Goal: Book appointment/travel/reservation

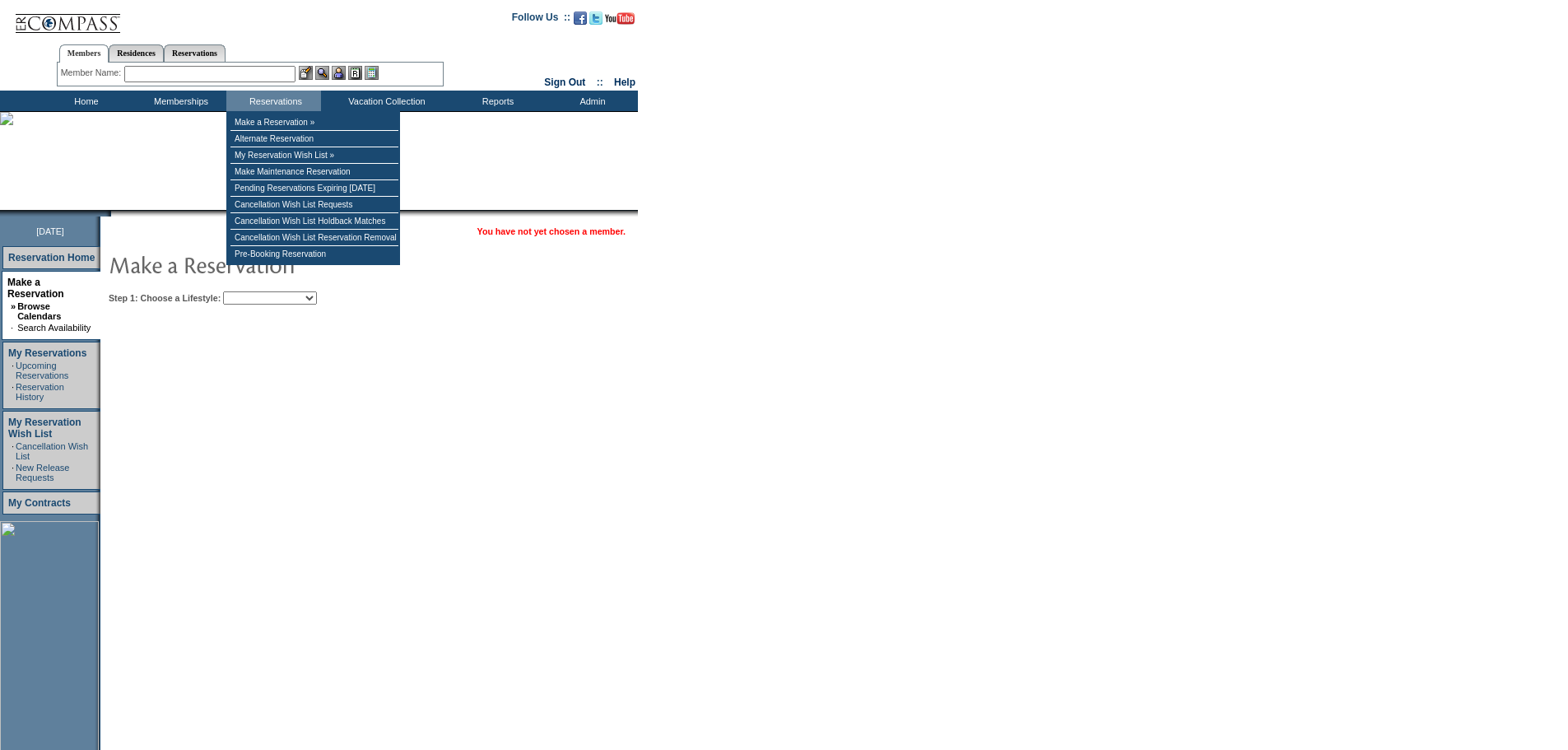
click at [274, 306] on table "You have not yet chosen a member. Step 1: Choose a Lifestyle: Beach Leisure Met…" at bounding box center [420, 262] width 638 height 92
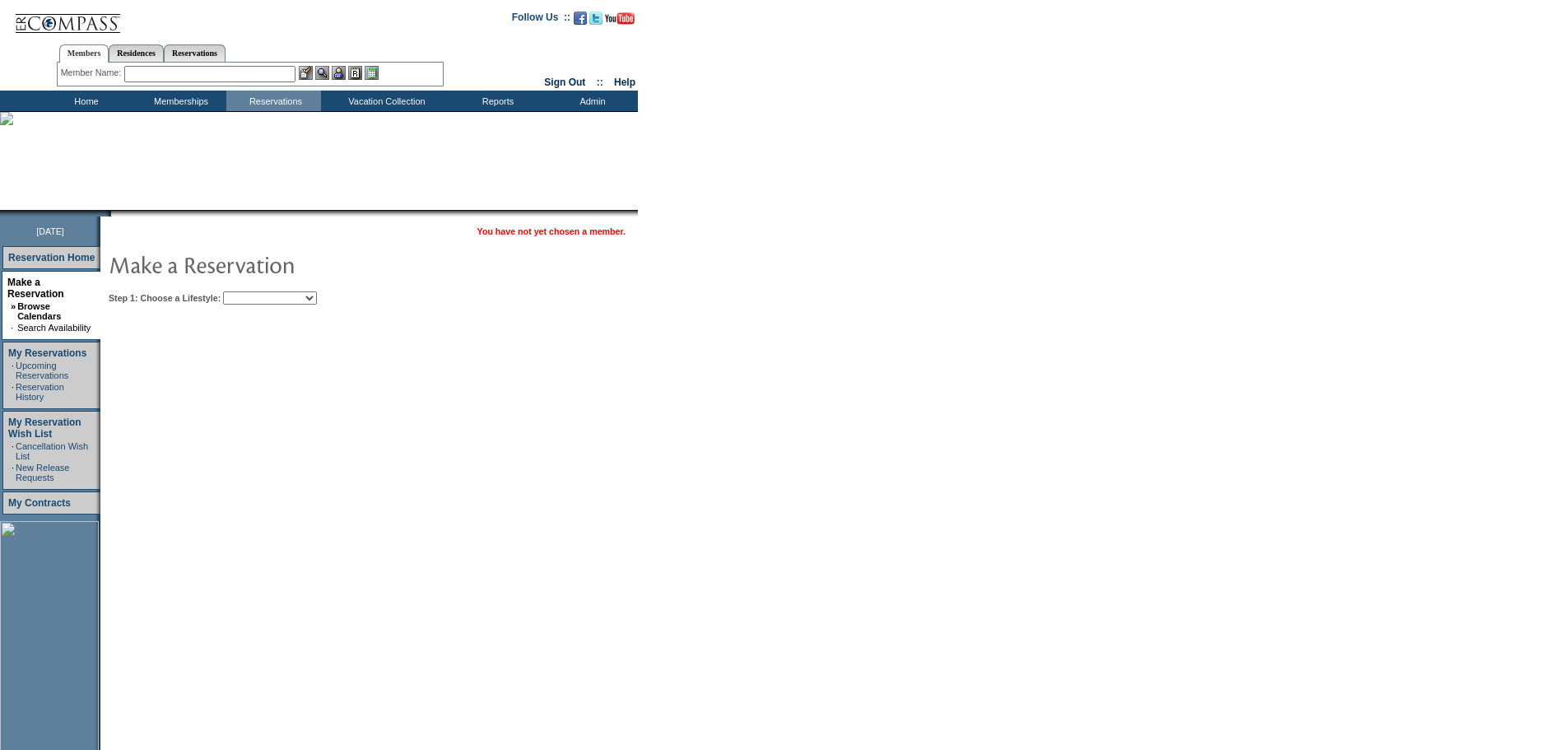
click at [274, 296] on select "Beach Leisure Metropolitan Mountain OIAL for Adventure OIAL for Couples OIAL fo…" at bounding box center [270, 298] width 94 height 13
select select "Beach"
click at [251, 292] on select "Beach Leisure Metropolitan Mountain OIAL for Adventure OIAL for Couples OIAL fo…" at bounding box center [270, 298] width 94 height 13
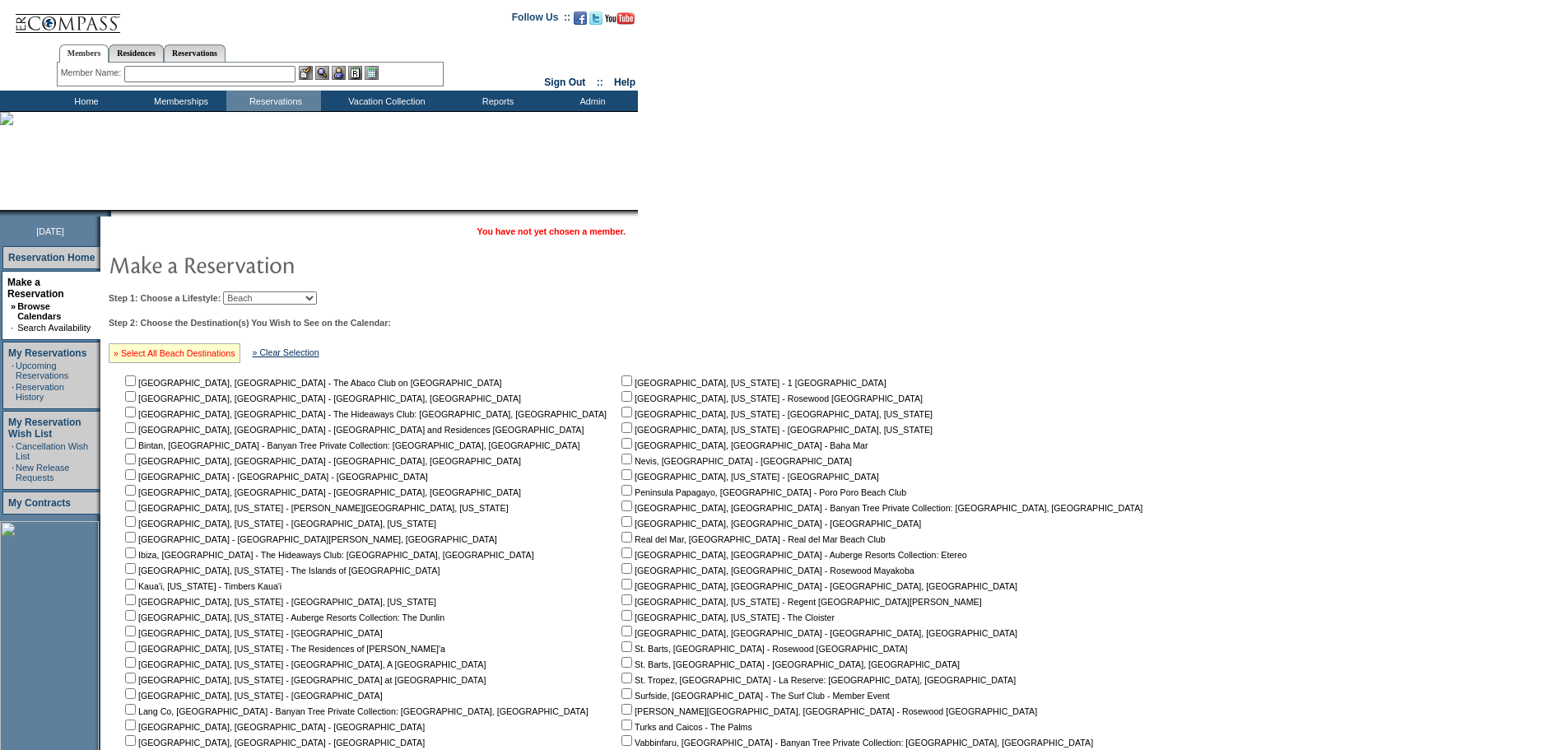
click at [208, 354] on link "» Select All Beach Destinations" at bounding box center [175, 353] width 122 height 9
checkbox input "true"
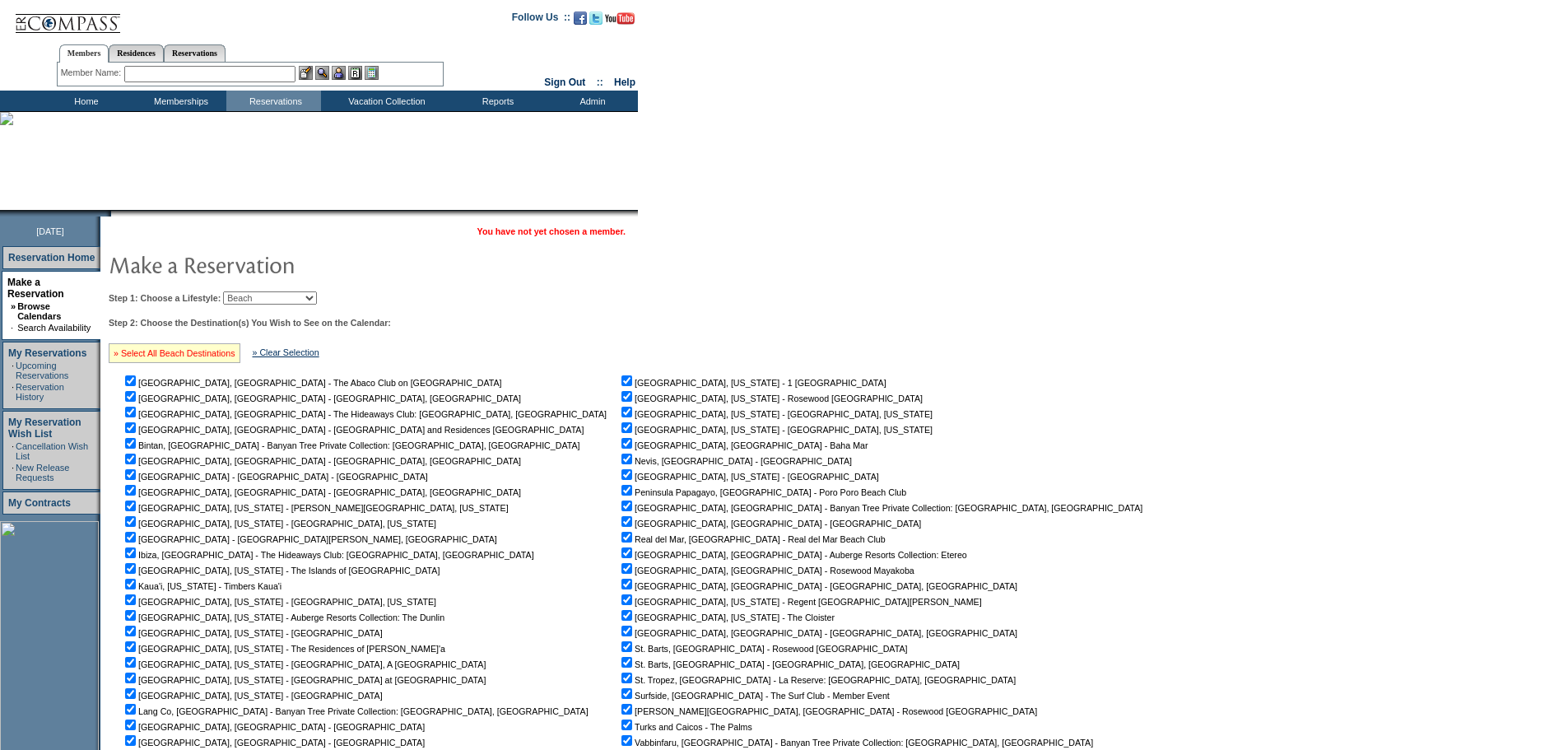
checkbox input "true"
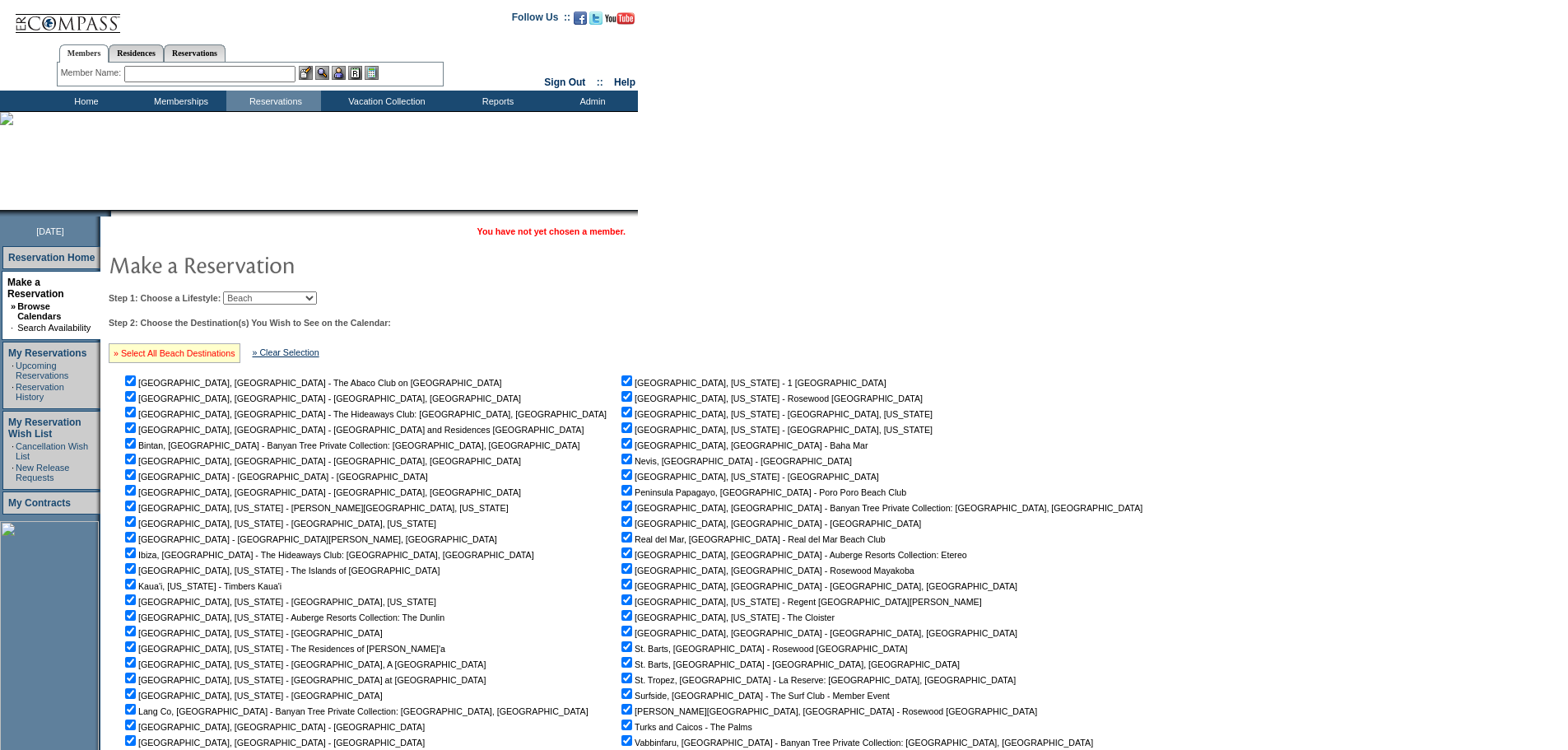
checkbox input "true"
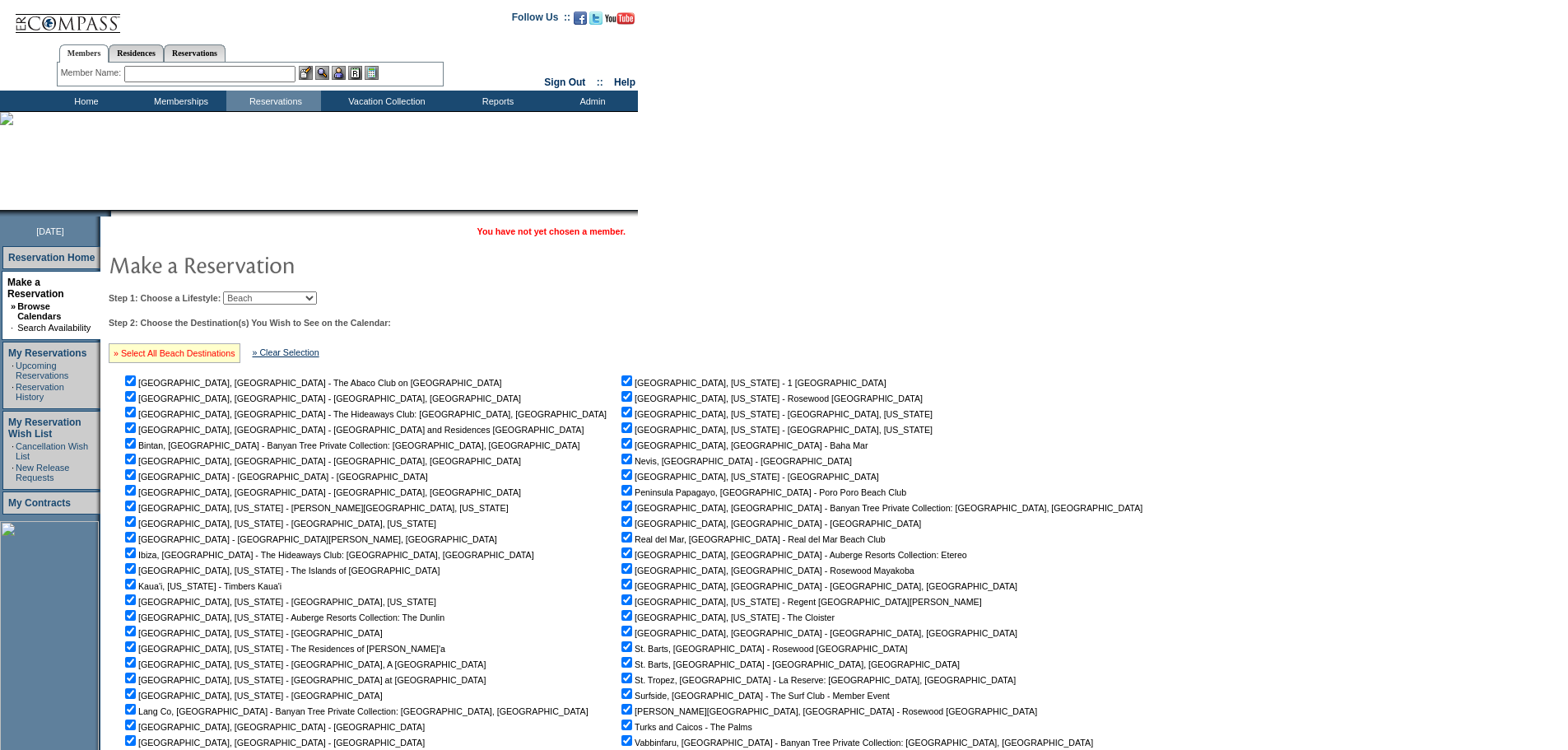
checkbox input "true"
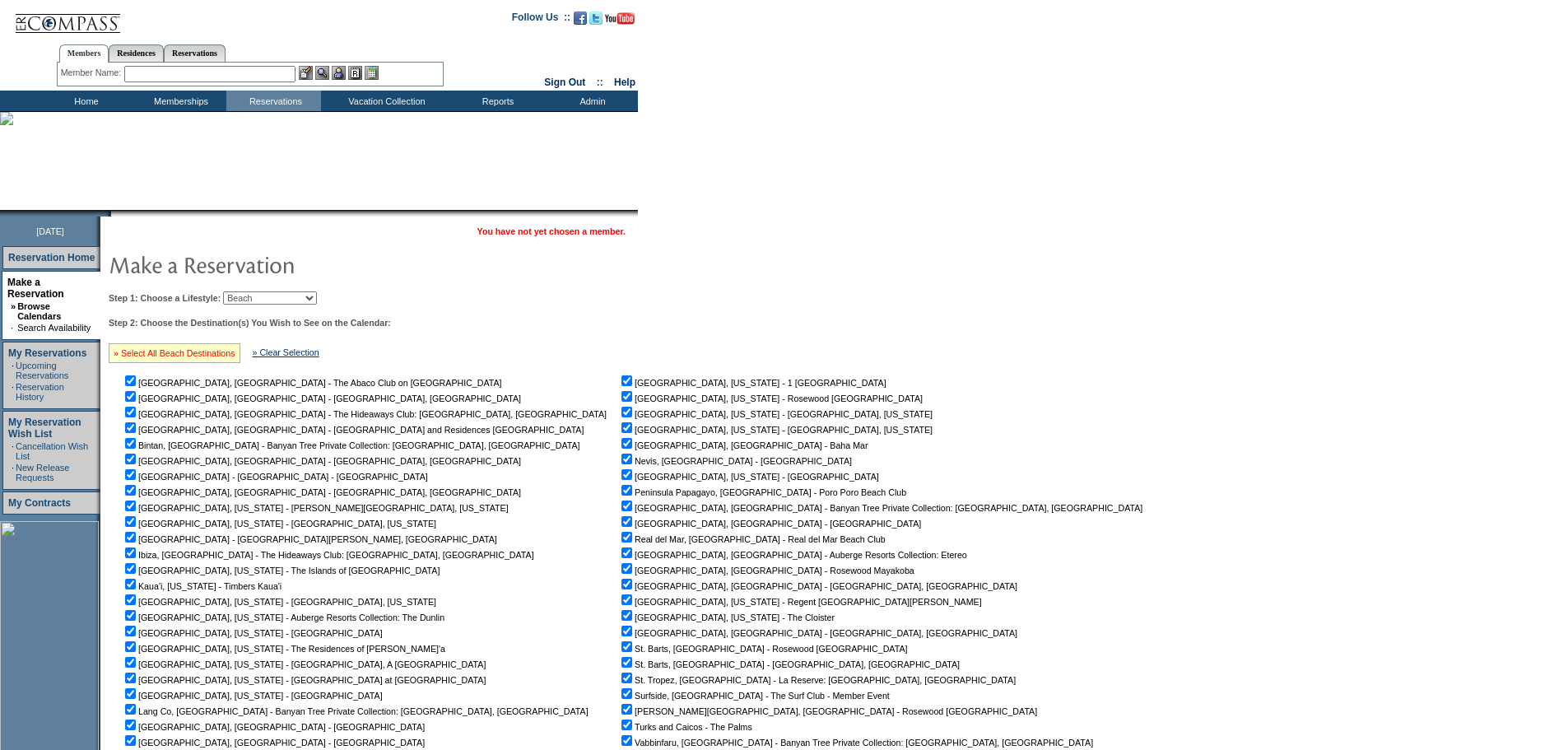
checkbox input "true"
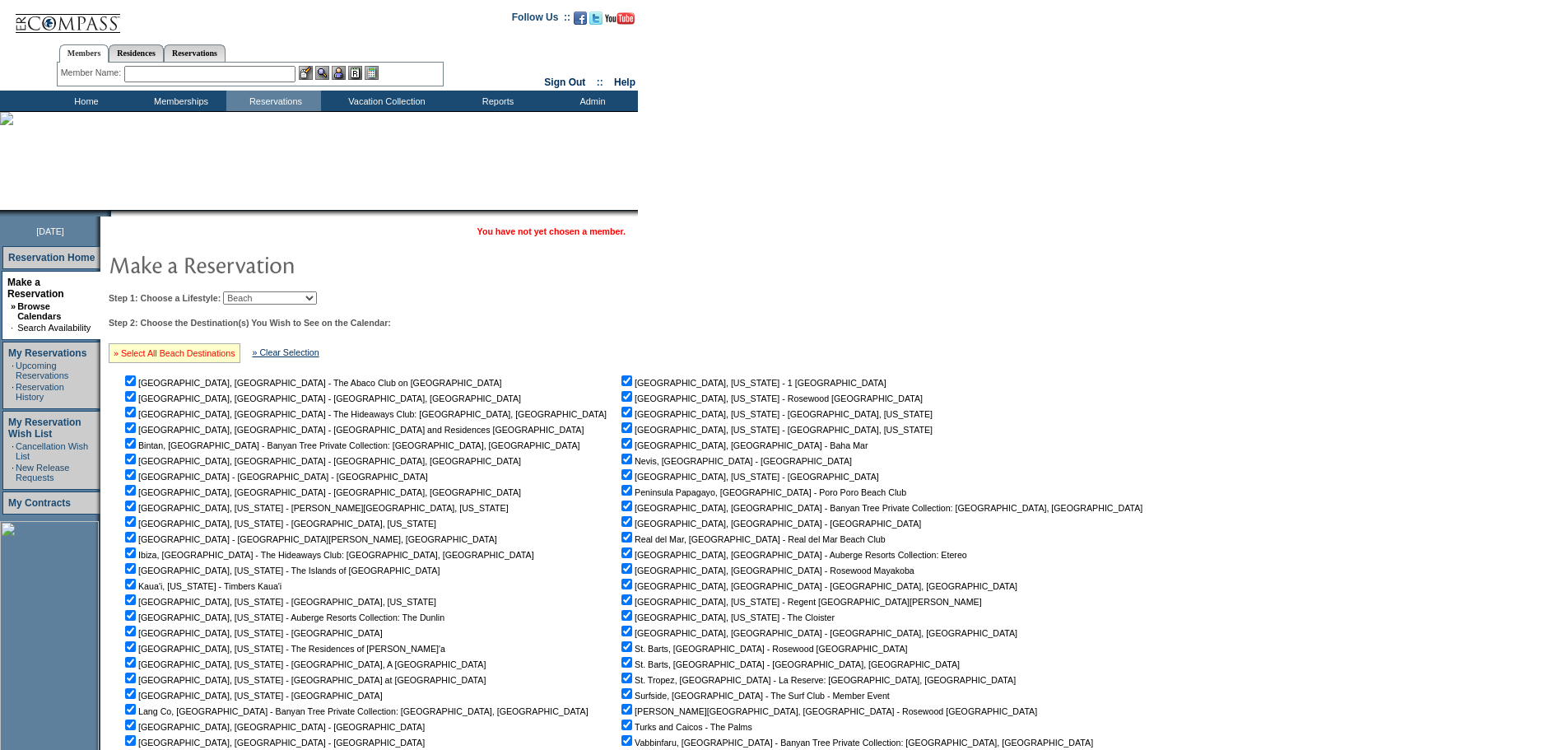
checkbox input "true"
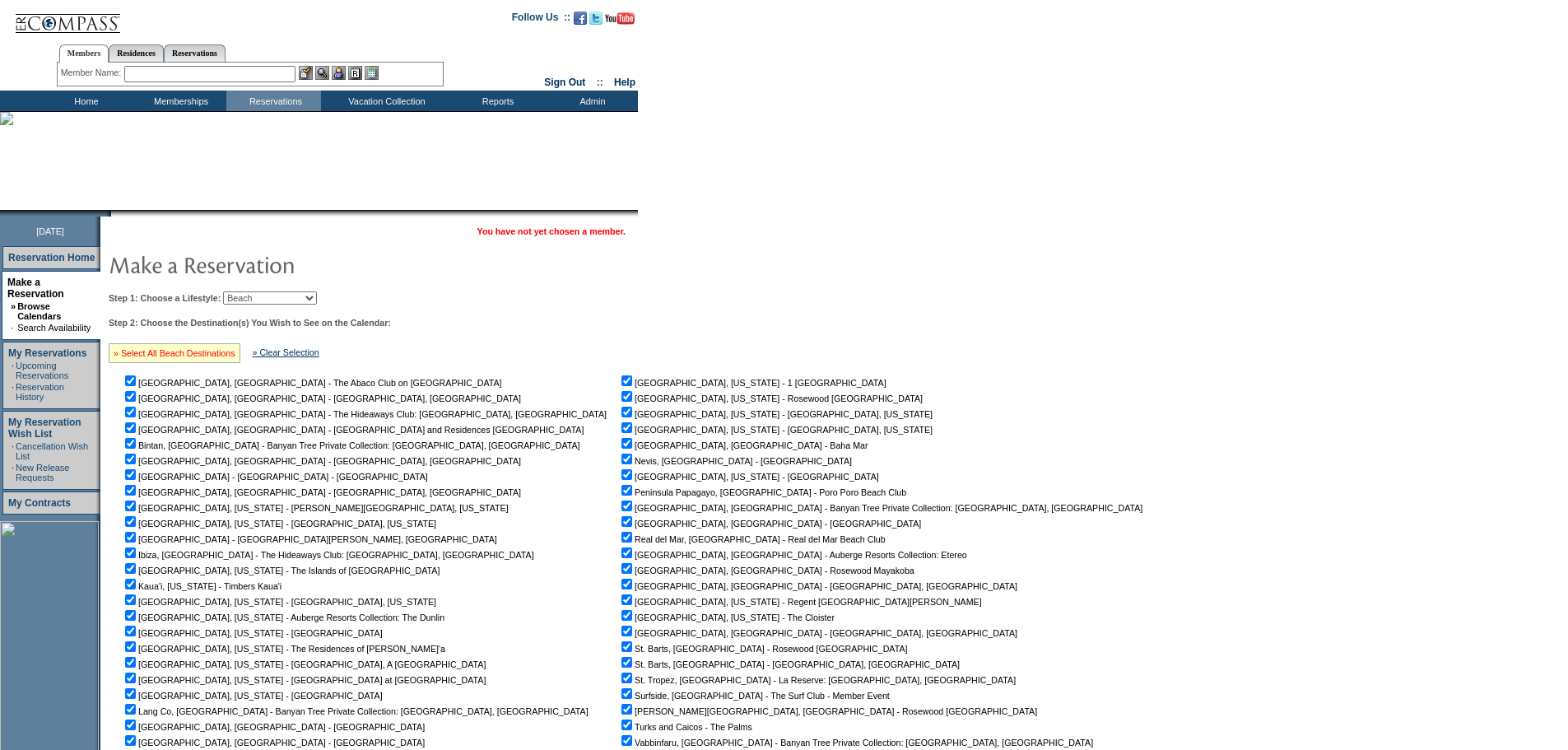
checkbox input "true"
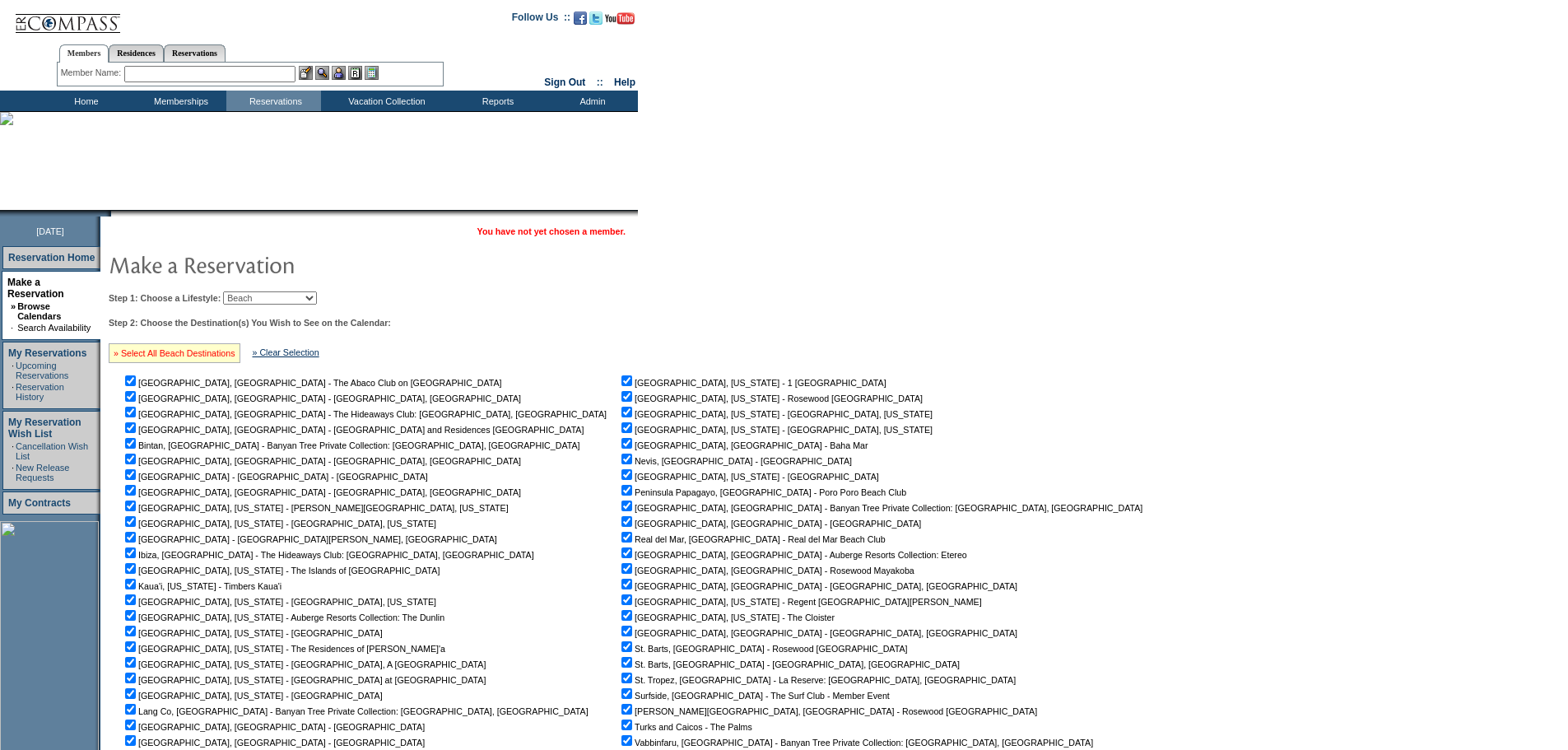
checkbox input "true"
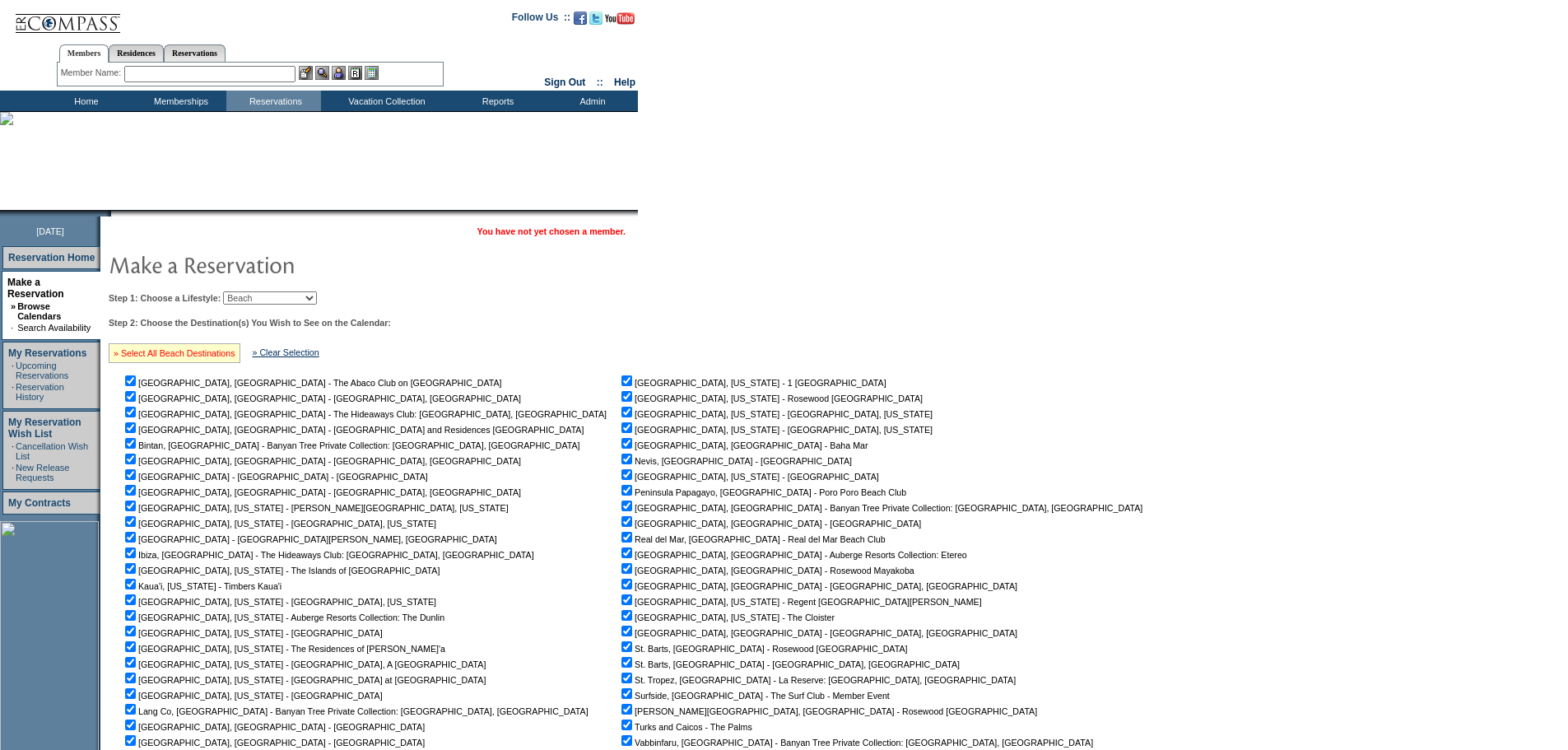
checkbox input "true"
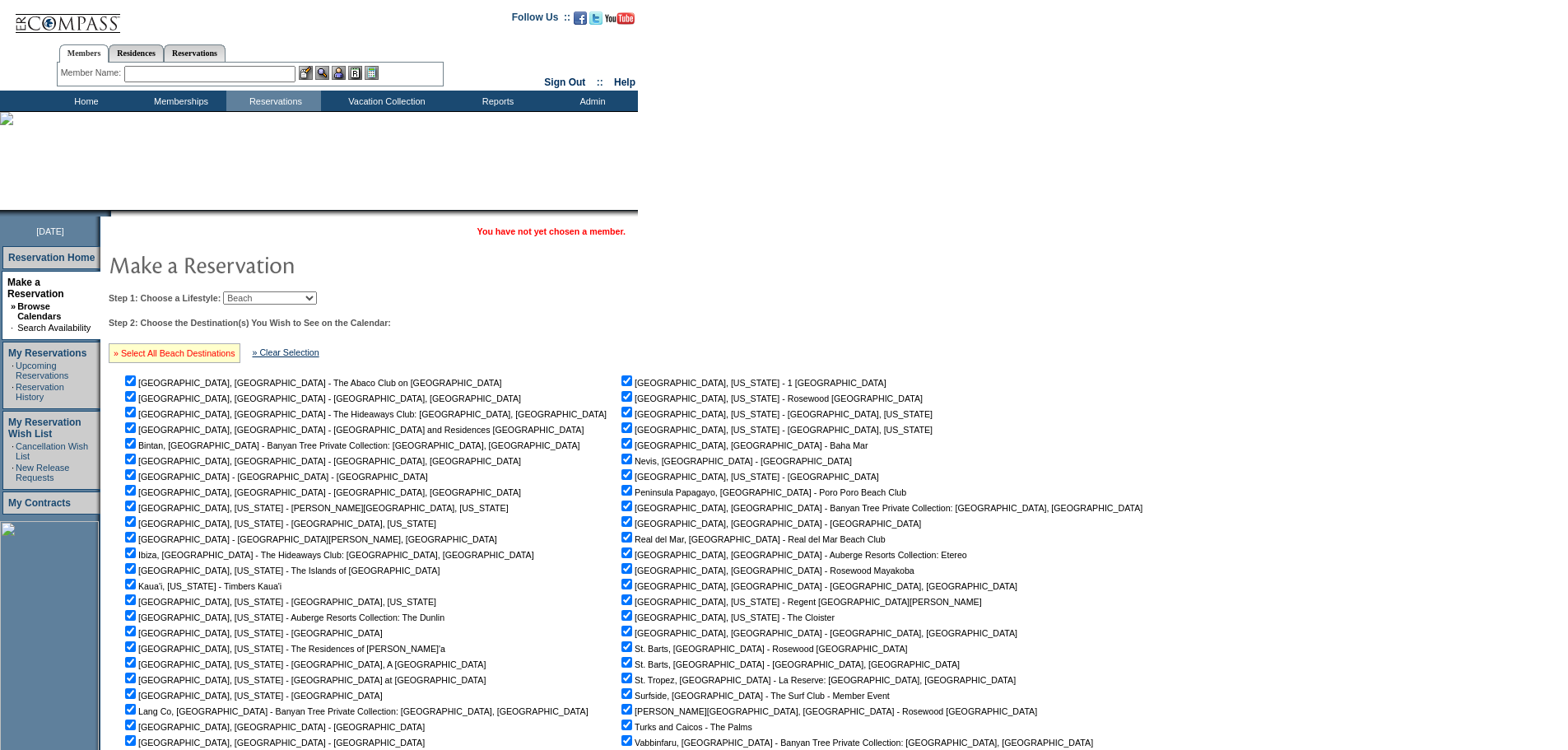
checkbox input "true"
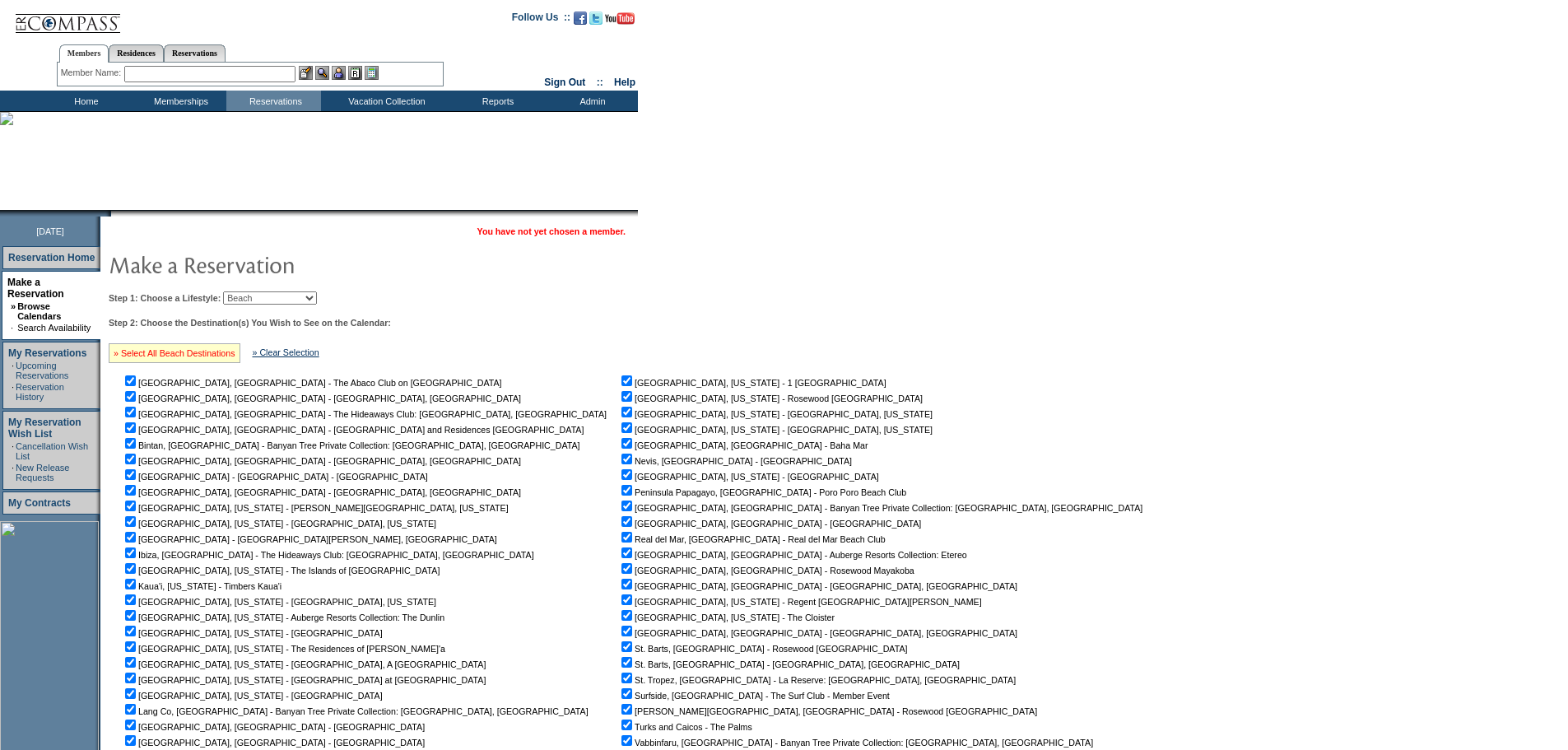
checkbox input "true"
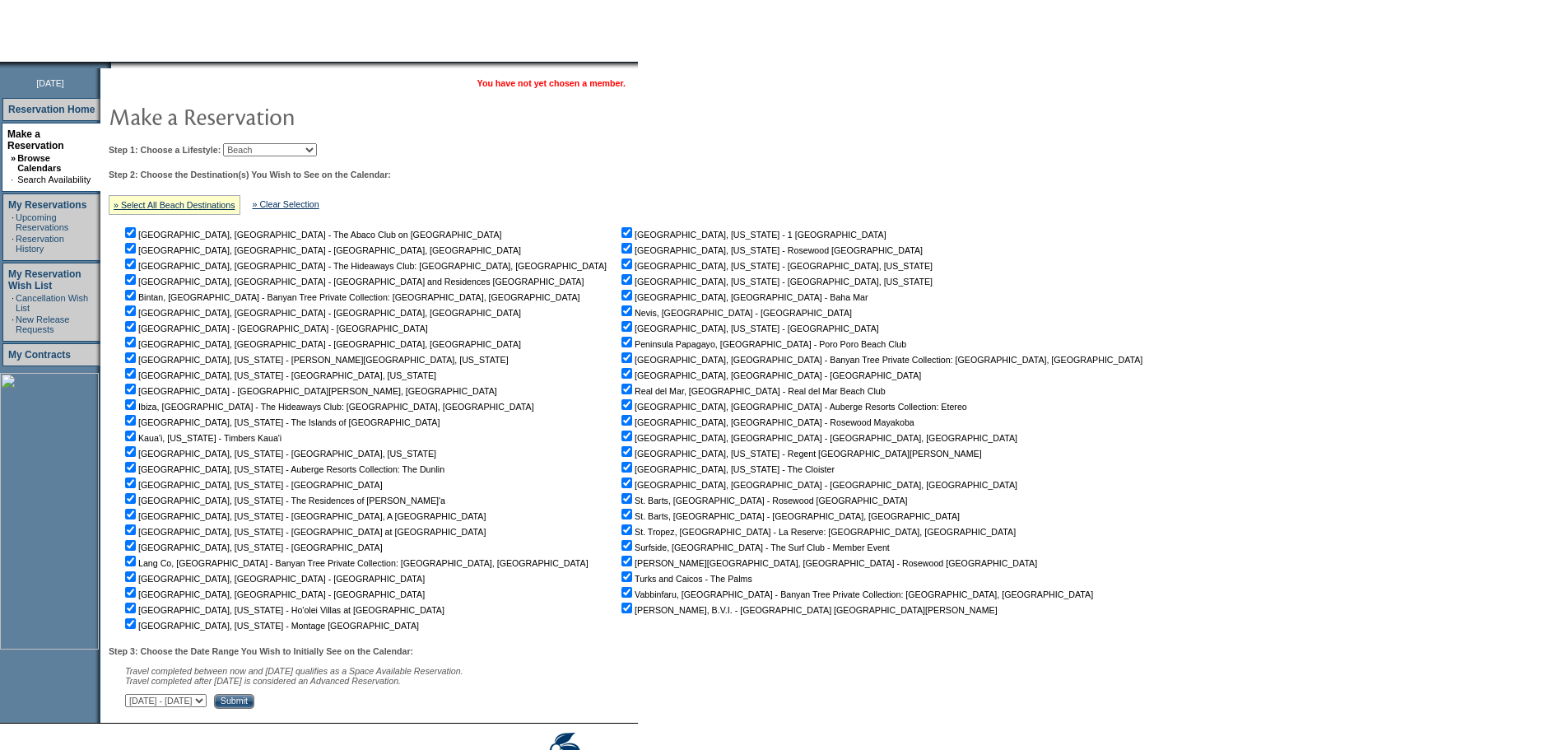
scroll to position [237, 0]
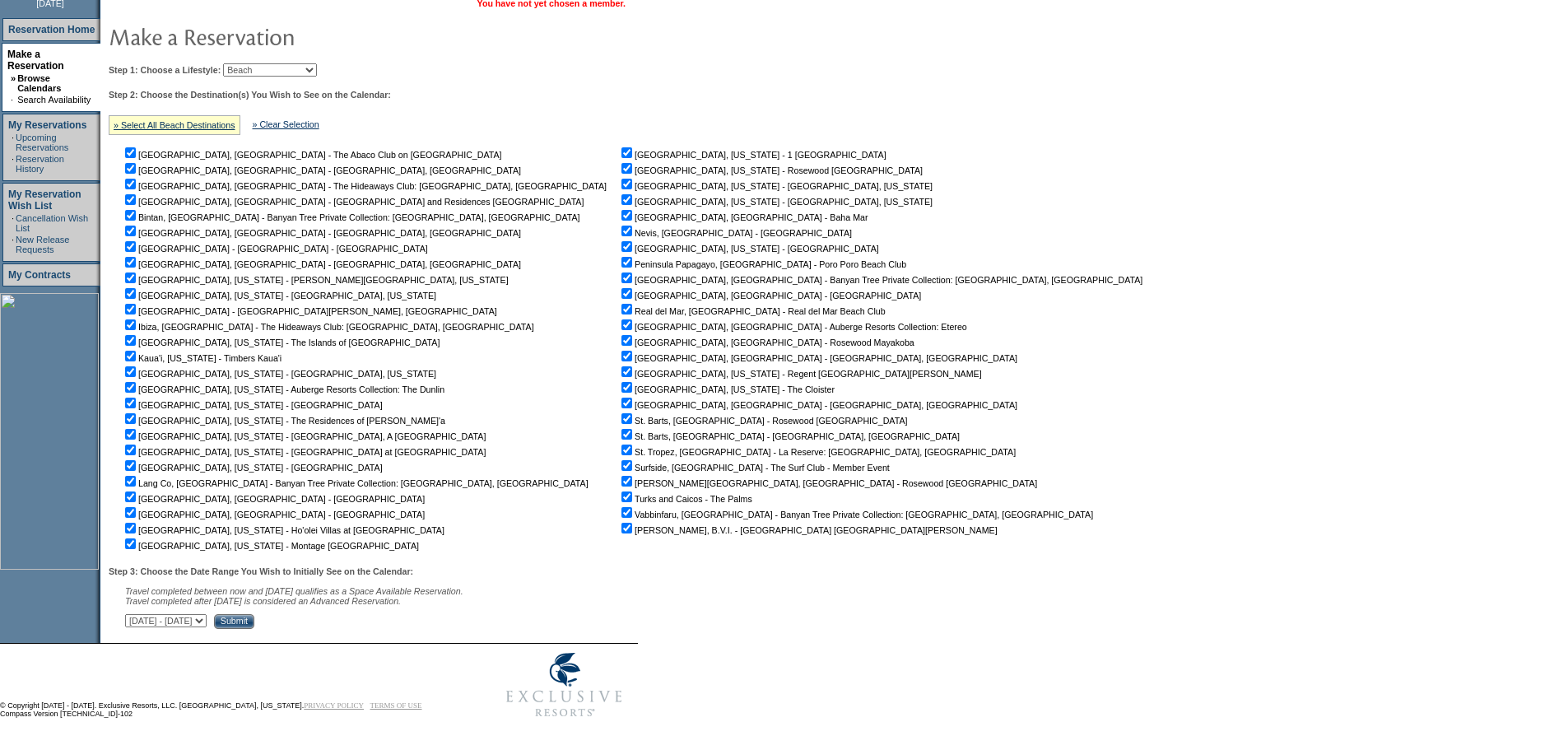
click at [255, 625] on input "Submit" at bounding box center [234, 622] width 40 height 15
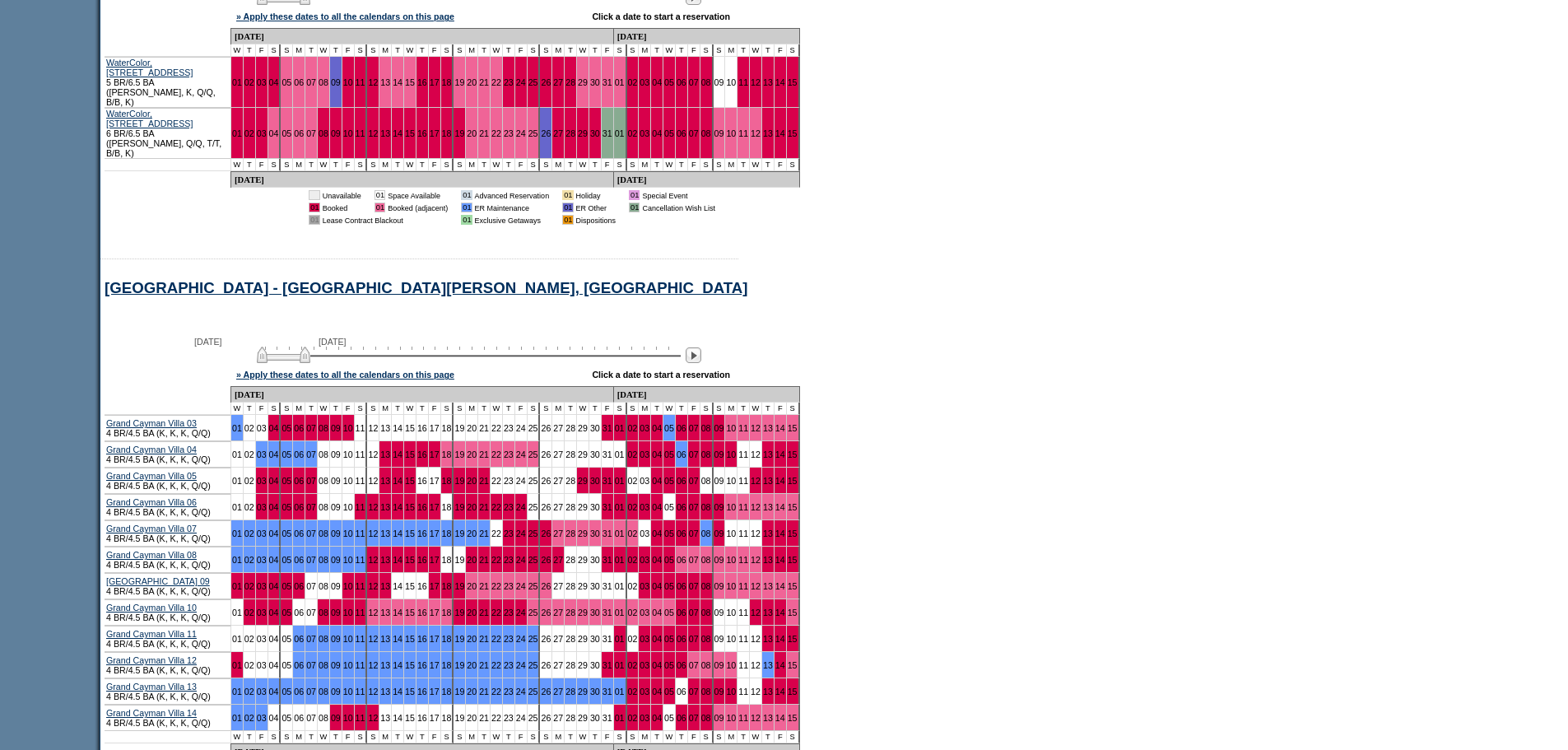
scroll to position [3942, 0]
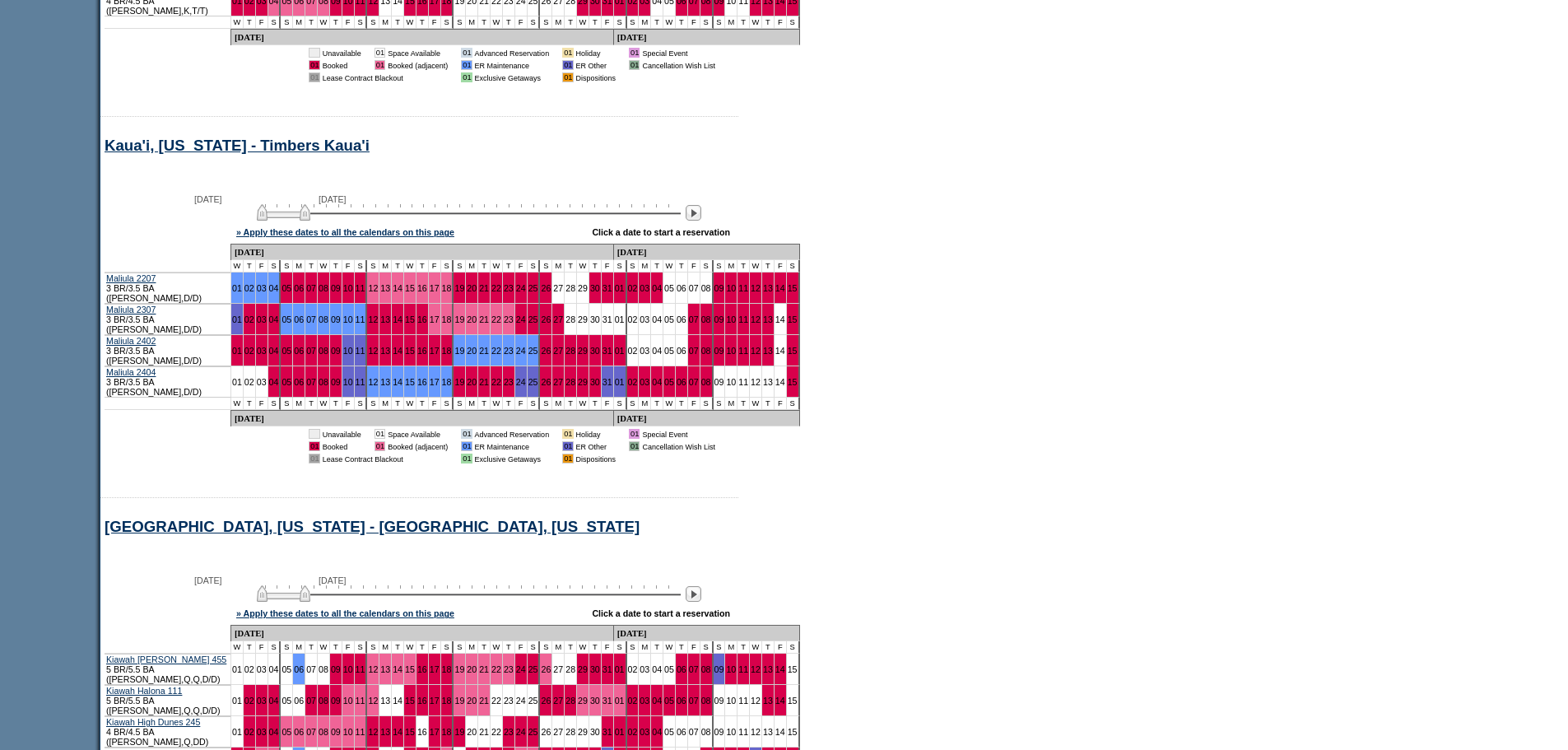
scroll to position [5340, 0]
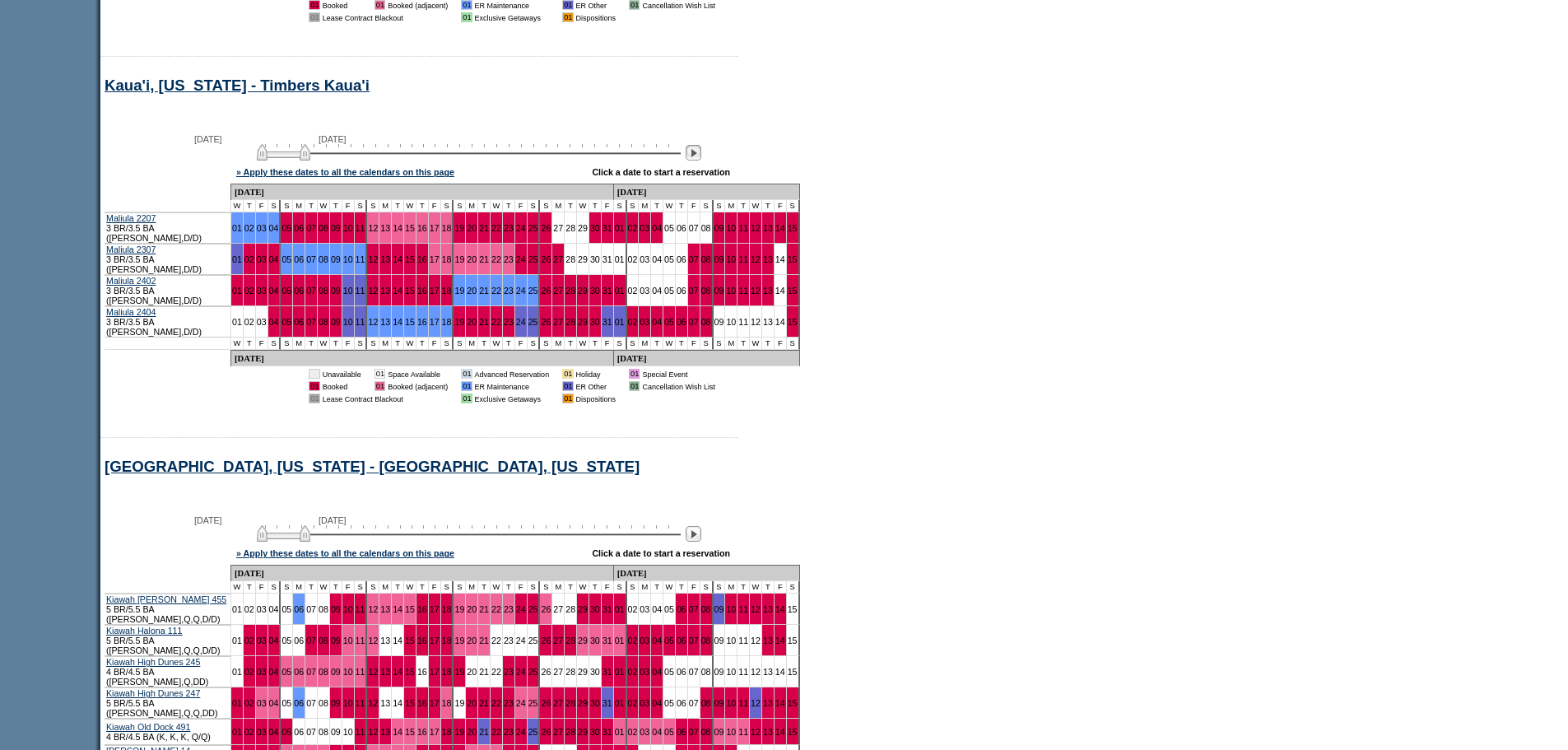
click at [701, 160] on img at bounding box center [693, 153] width 15 height 15
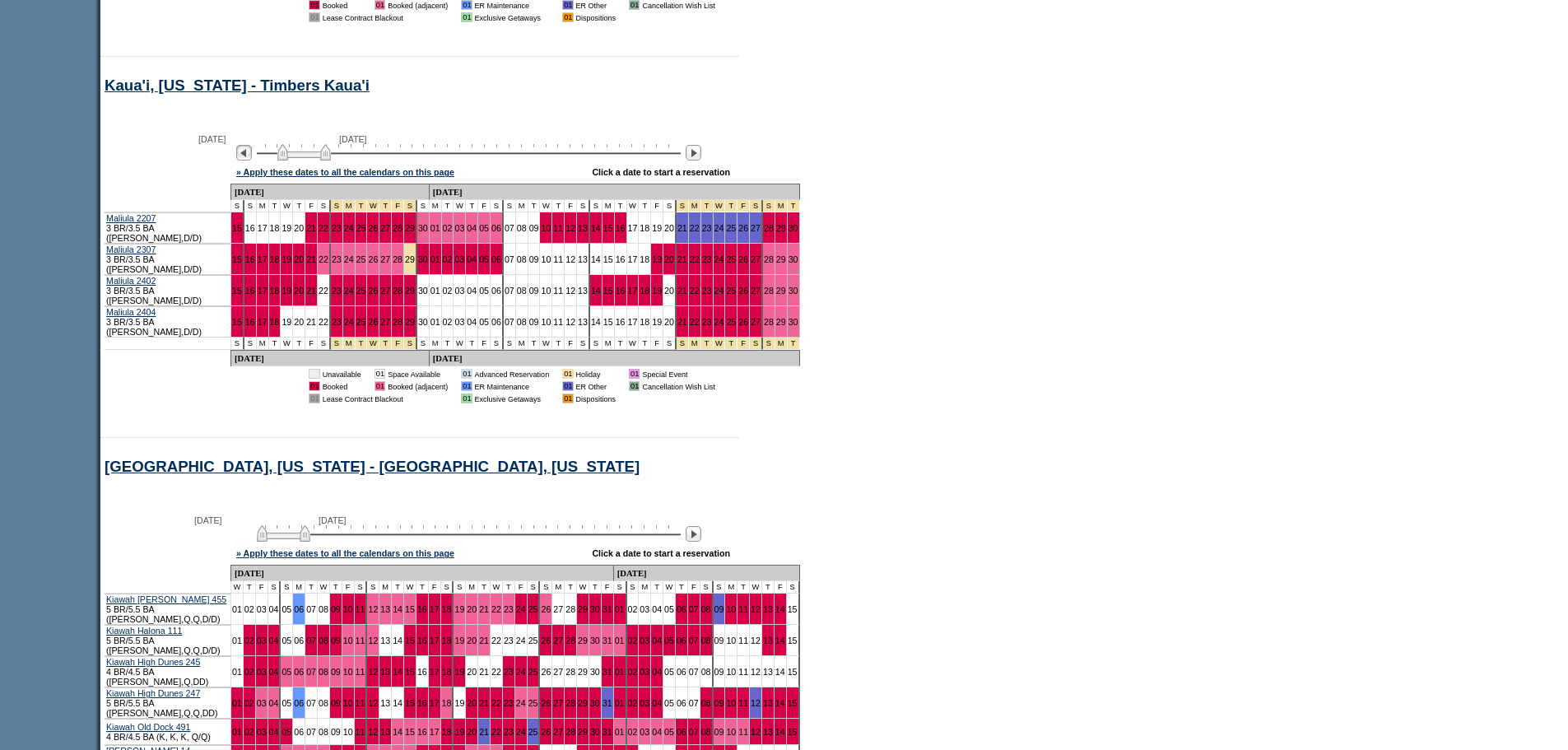
click at [252, 160] on img at bounding box center [244, 153] width 15 height 15
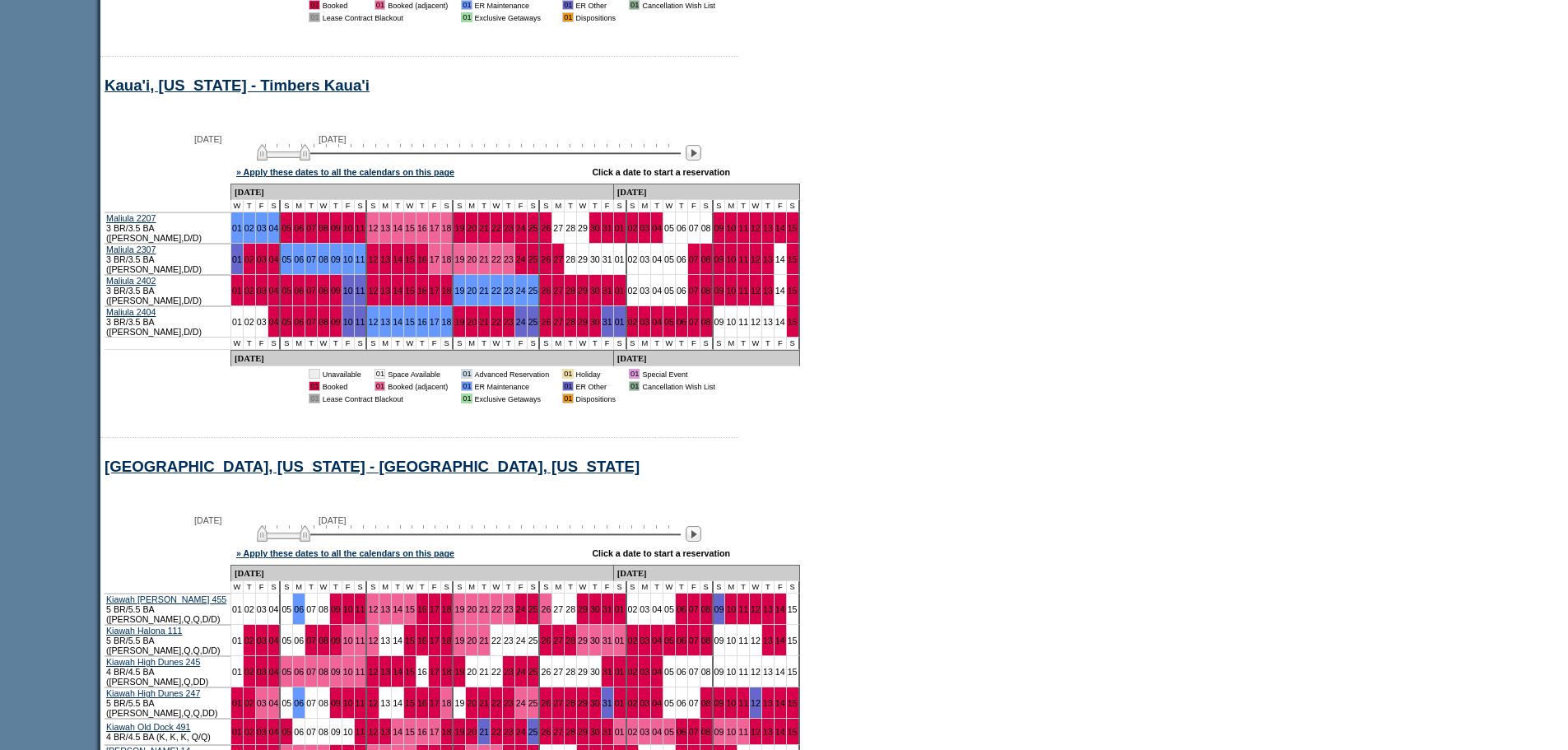
click at [255, 162] on div "October 1, 2025 November 15, 2025" at bounding box center [465, 147] width 475 height 28
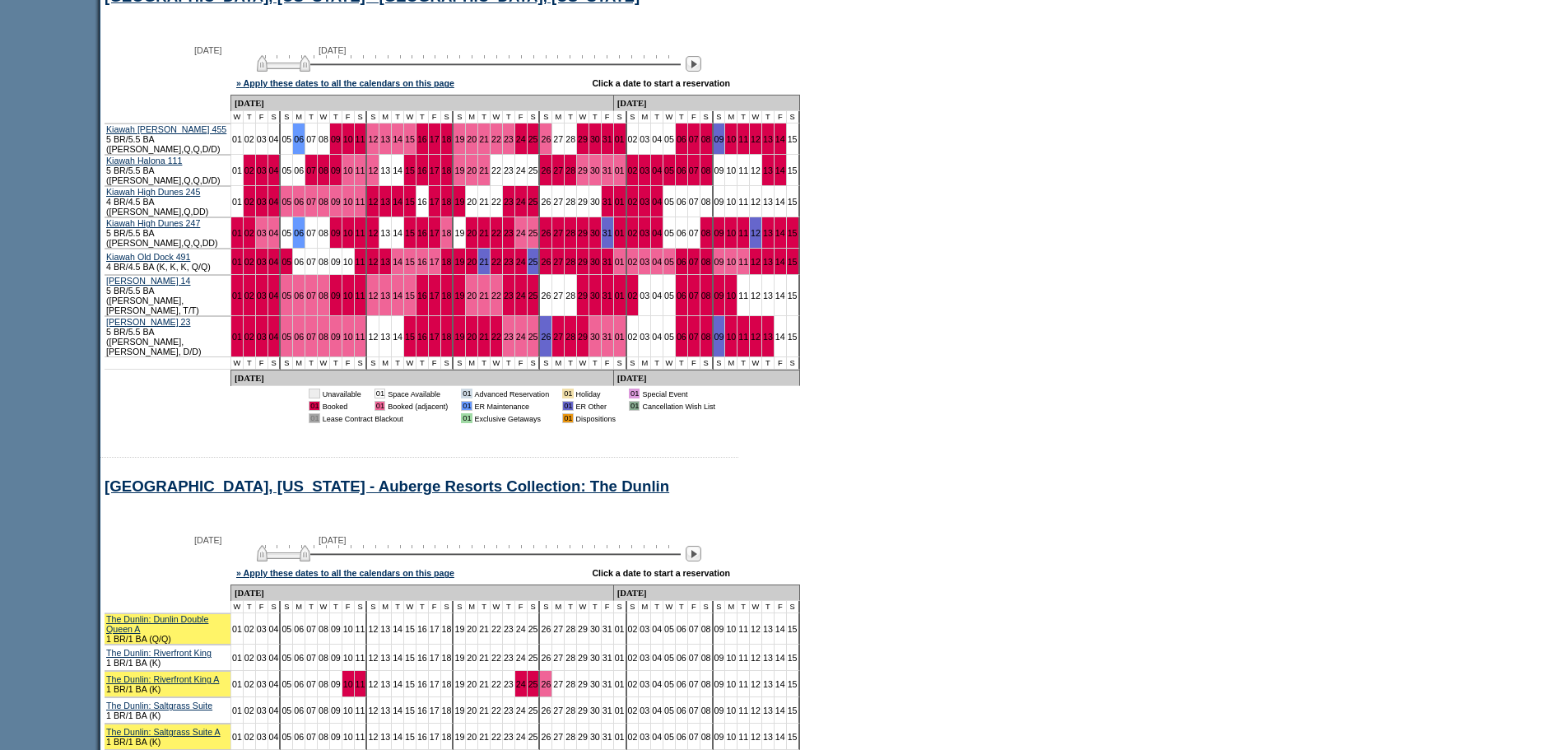
scroll to position [5834, 0]
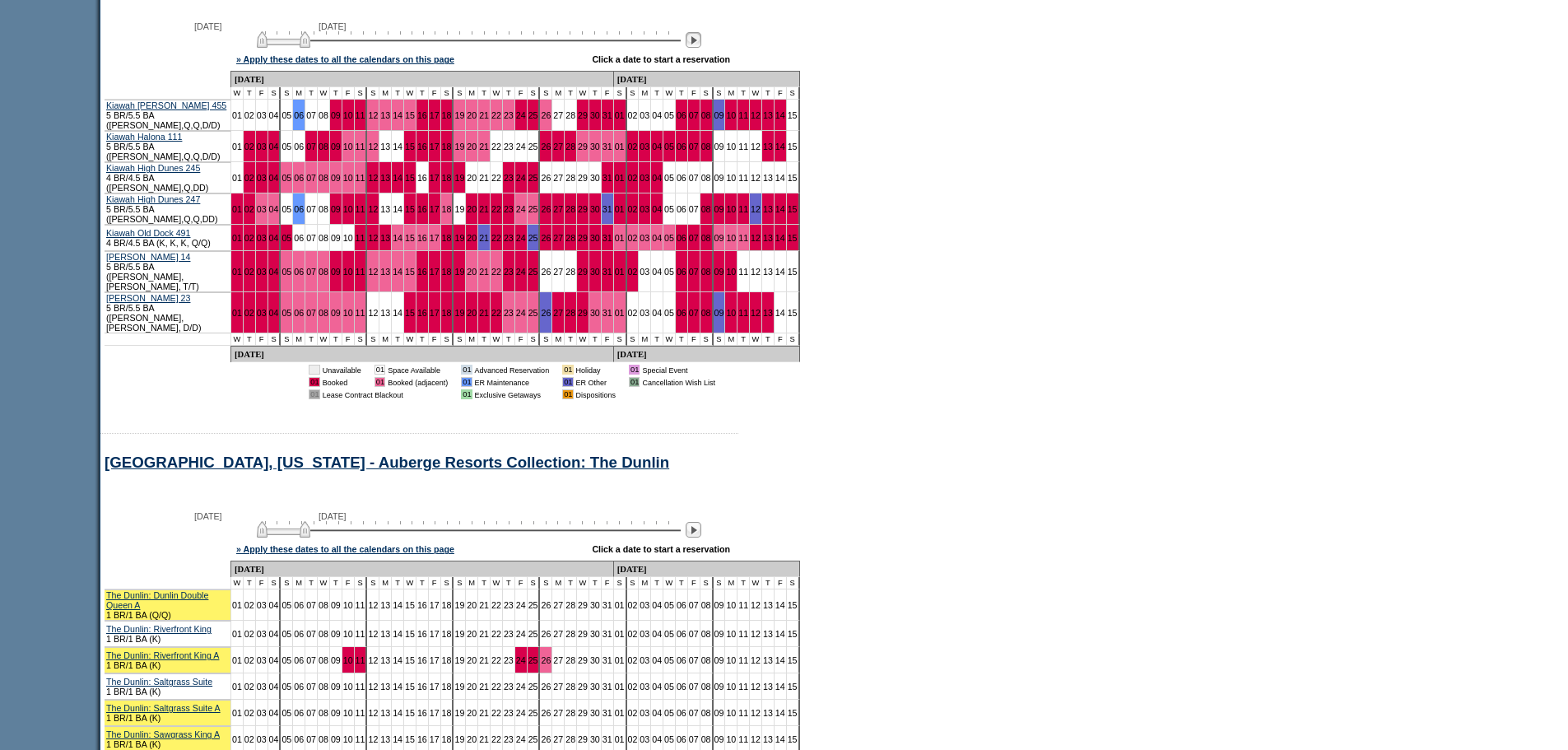
click at [701, 47] on img at bounding box center [693, 40] width 15 height 15
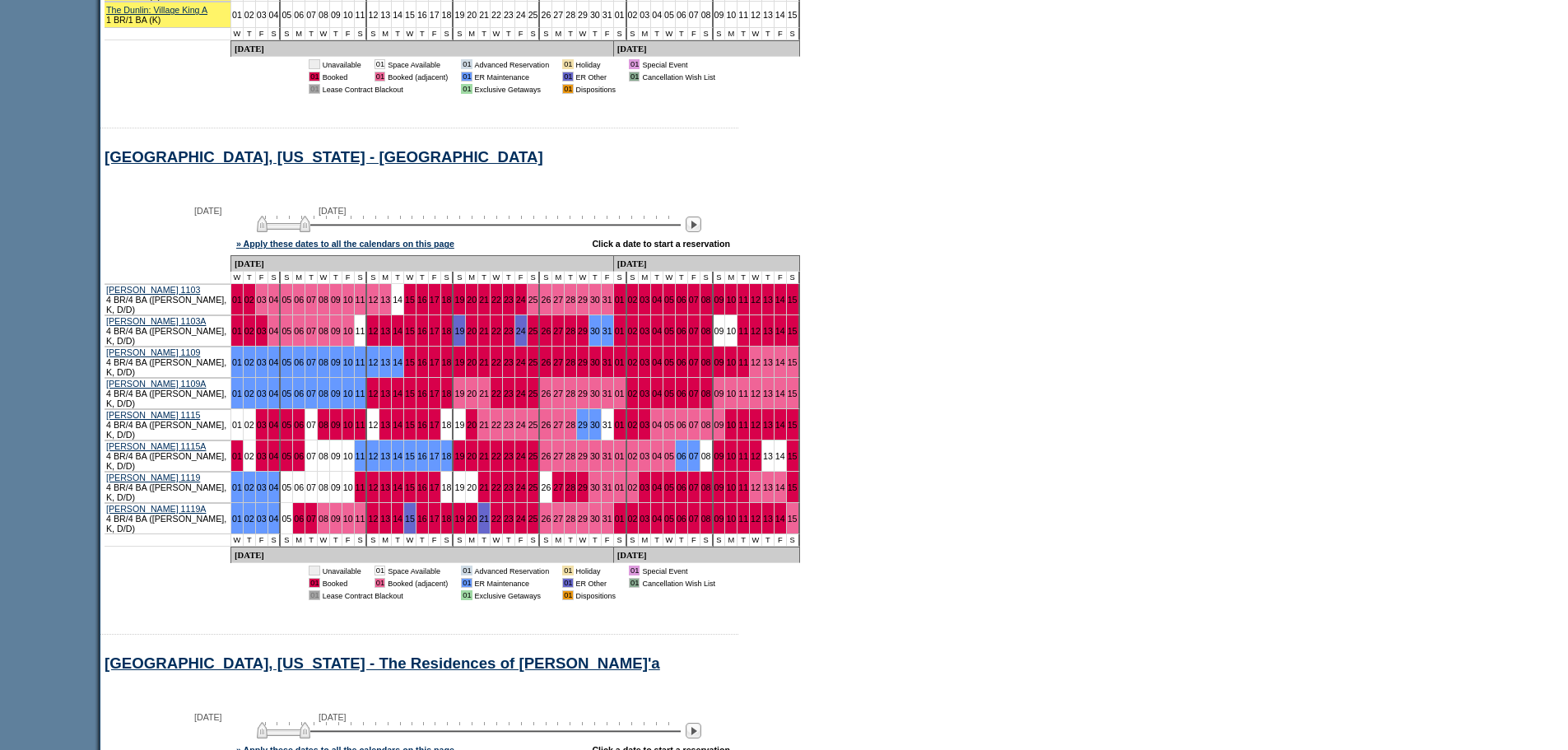
scroll to position [6657, 0]
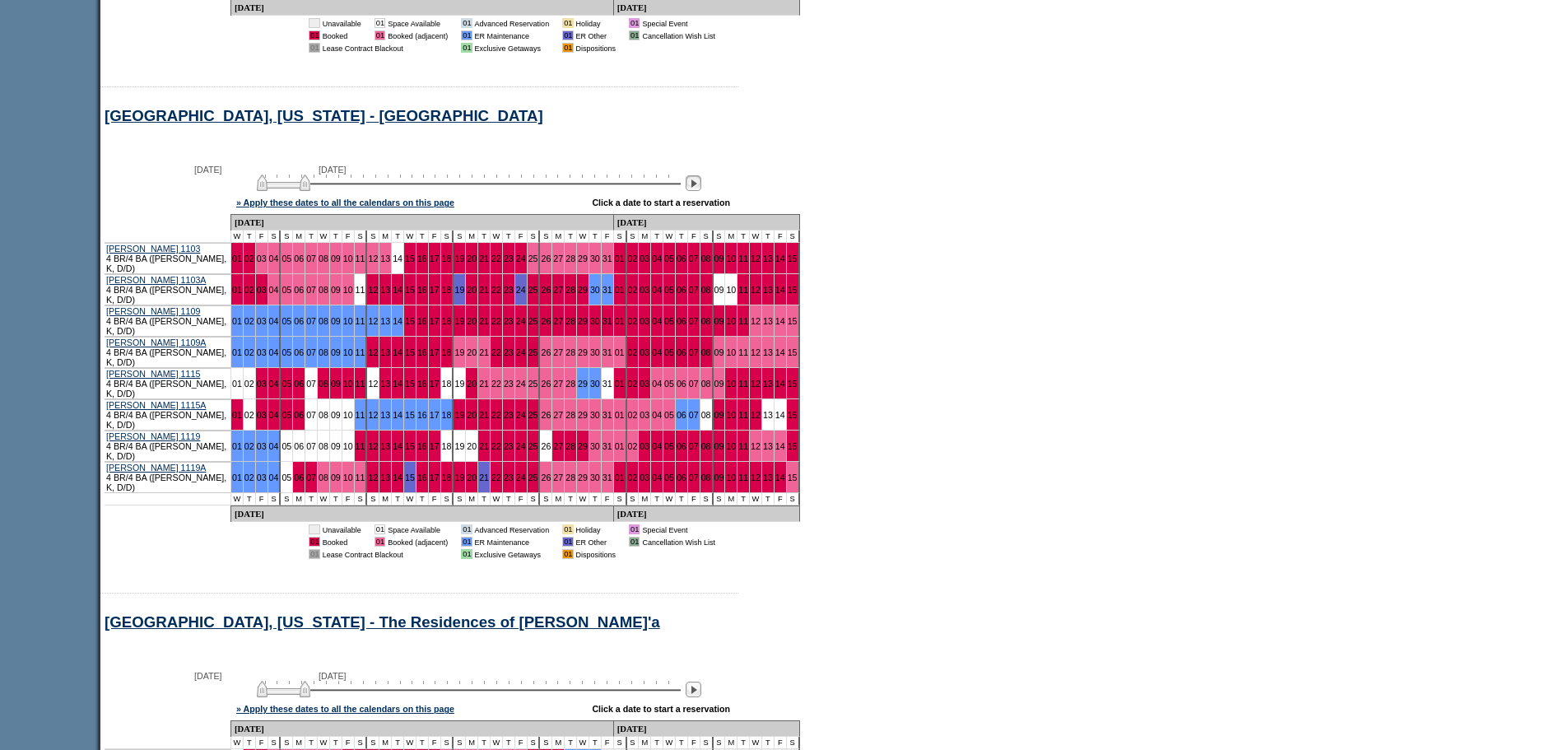
click at [701, 176] on img at bounding box center [693, 183] width 15 height 15
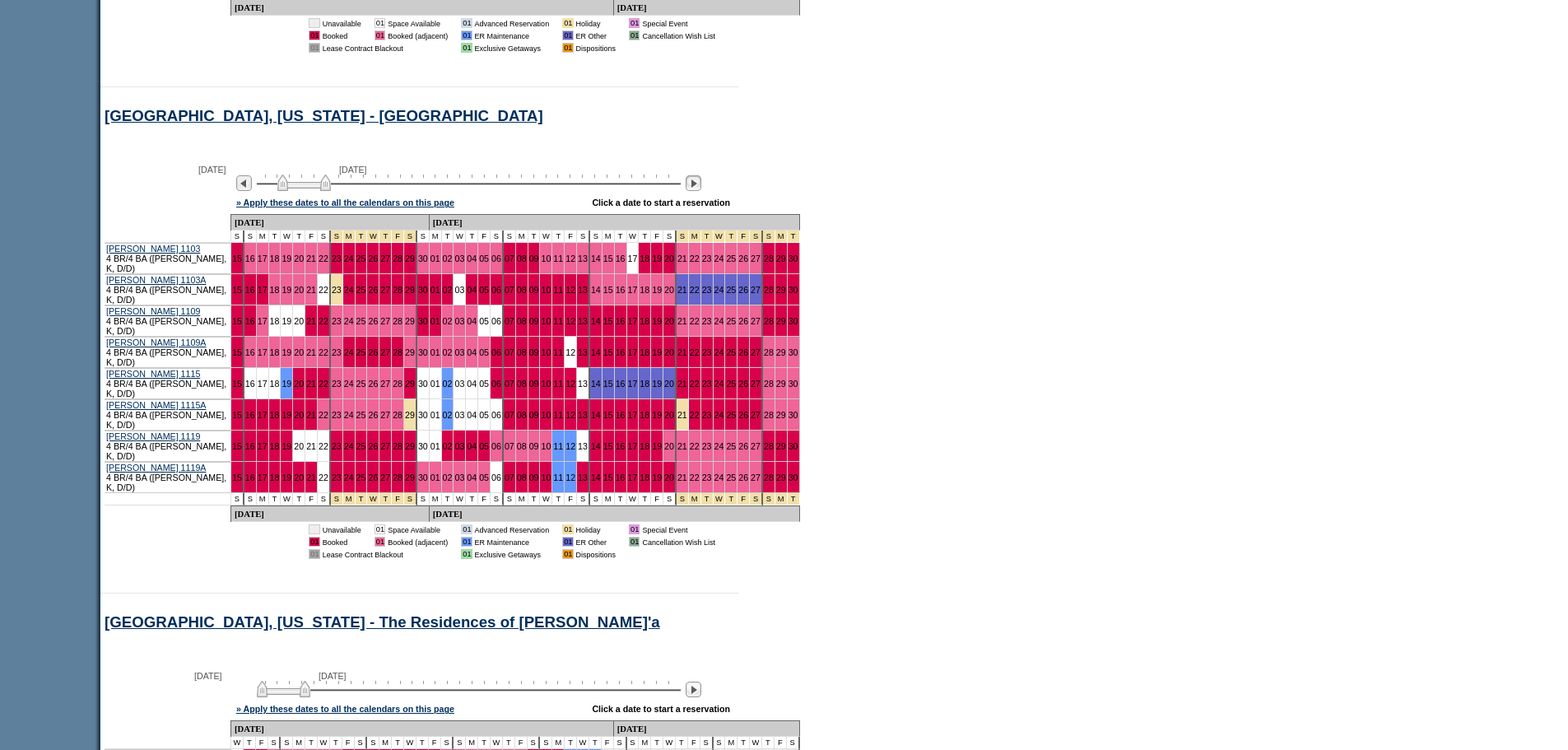
click at [701, 176] on img at bounding box center [693, 183] width 15 height 15
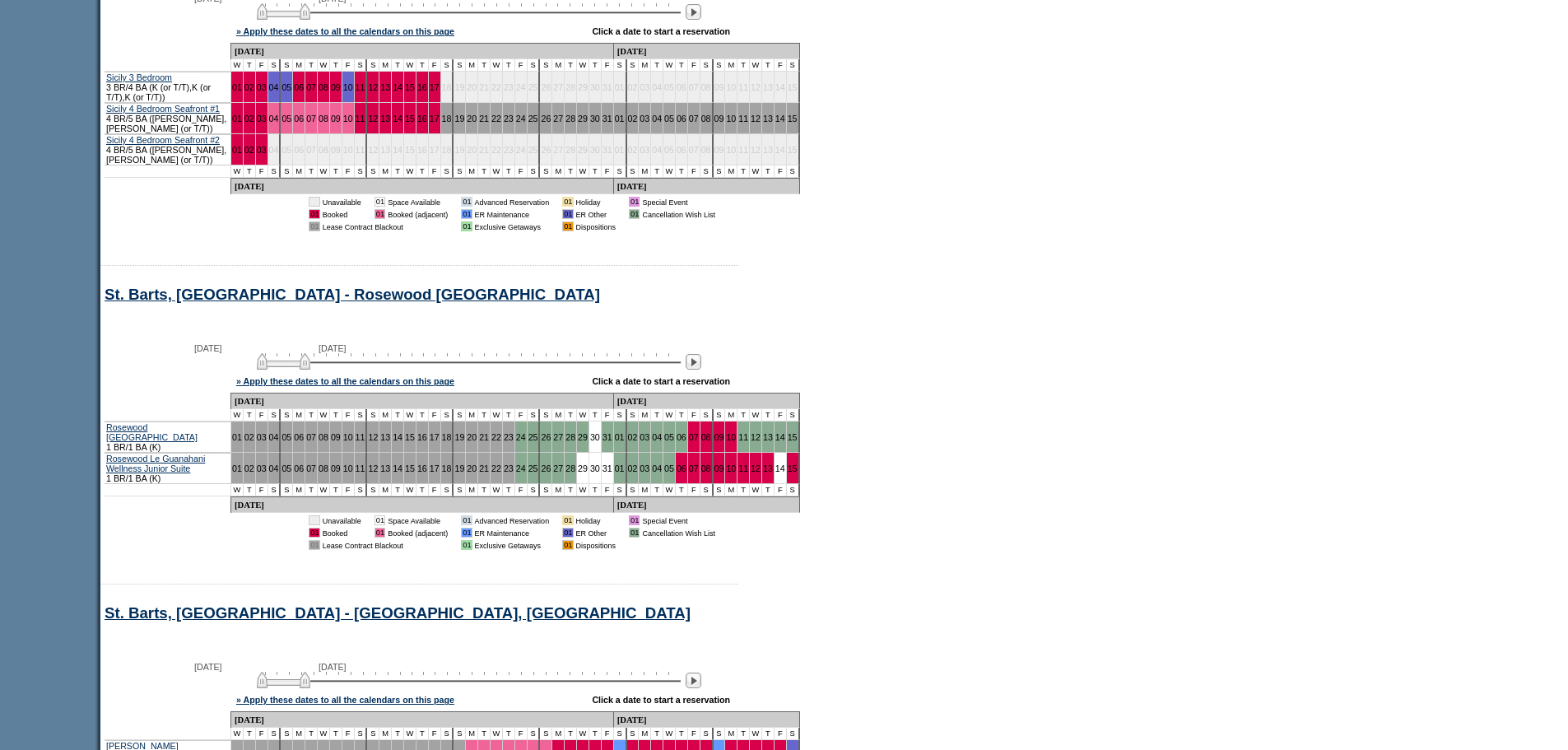
scroll to position [17929, 0]
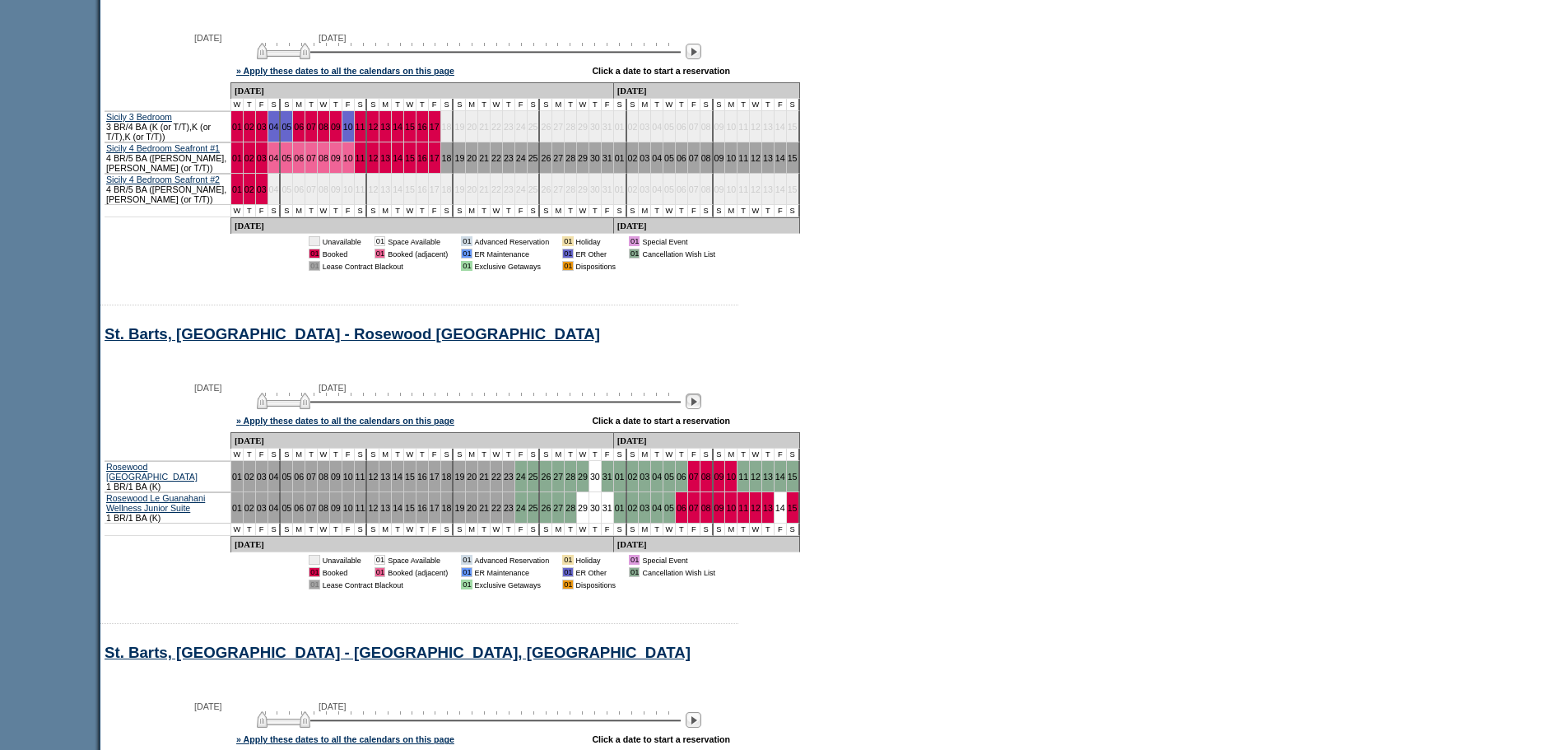
click at [701, 393] on img at bounding box center [693, 401] width 15 height 15
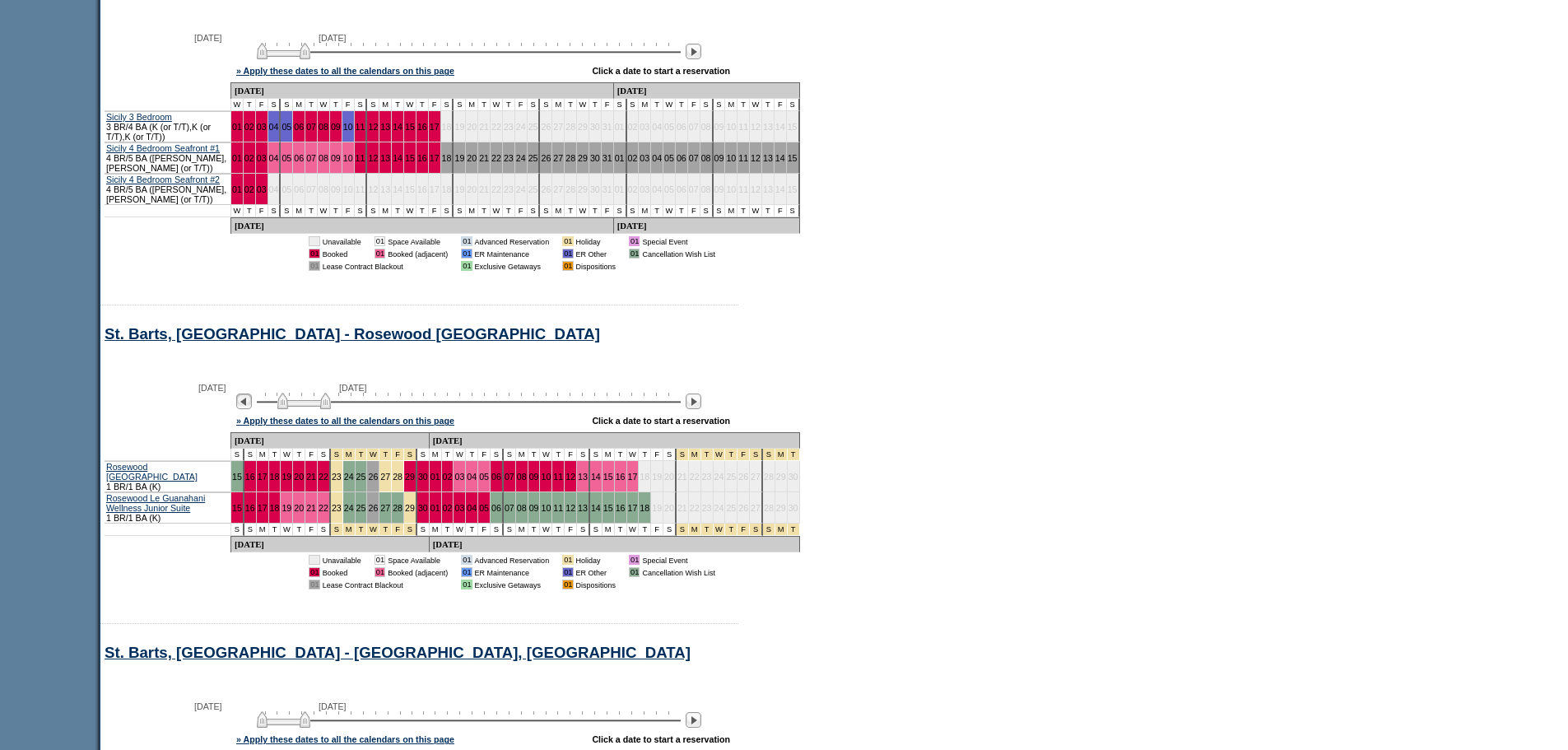
click at [249, 393] on img at bounding box center [244, 401] width 15 height 15
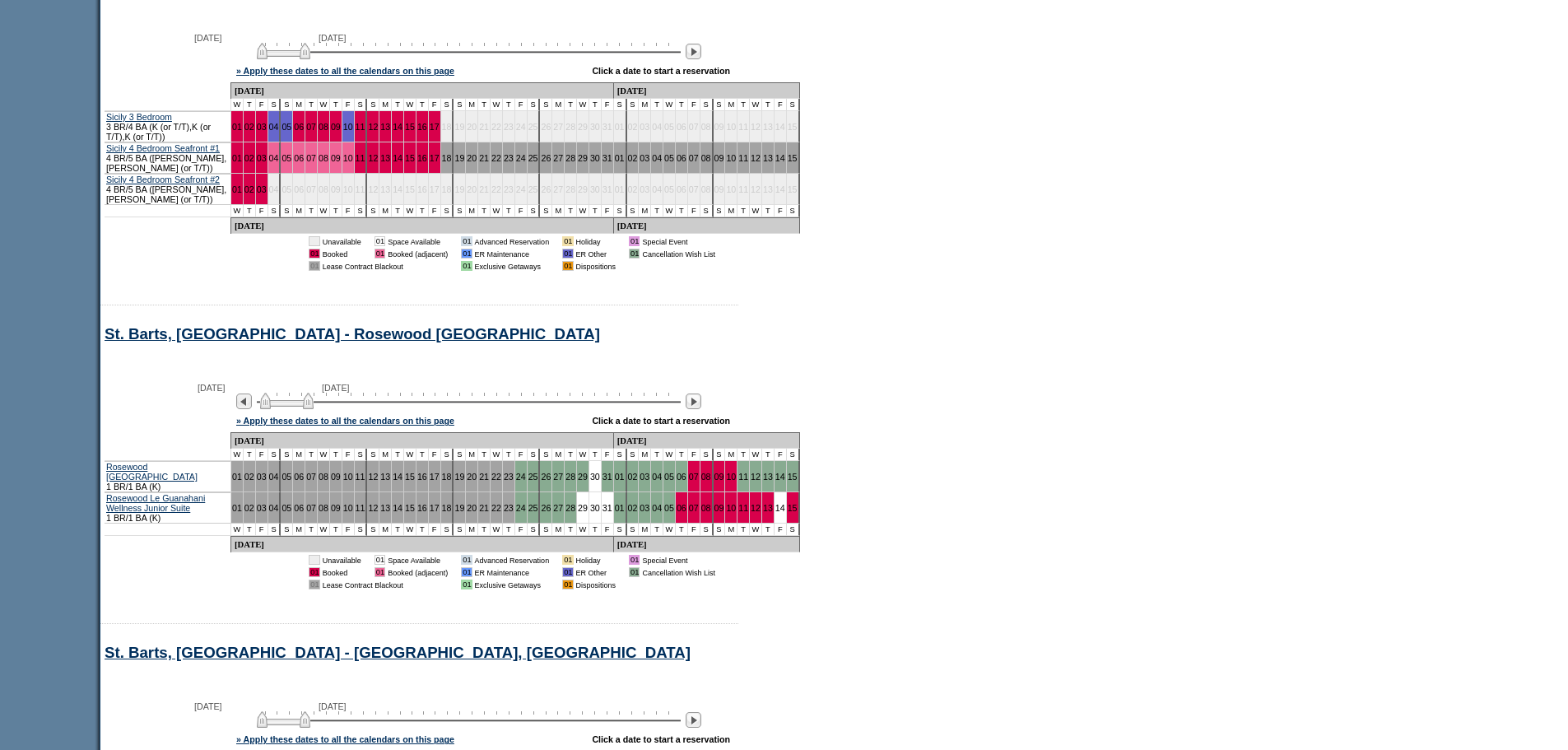
click at [306, 392] on img at bounding box center [287, 400] width 53 height 16
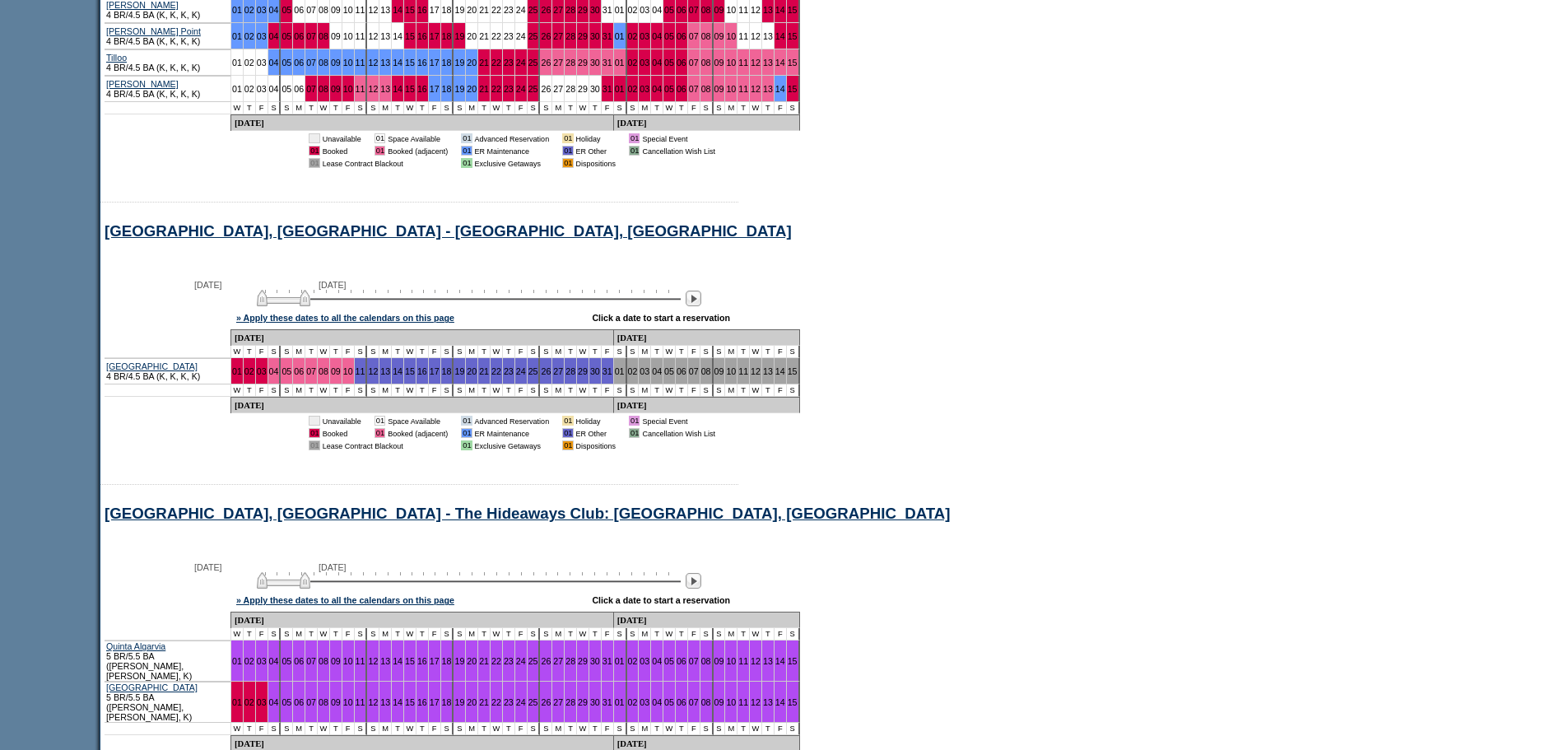
scroll to position [0, 0]
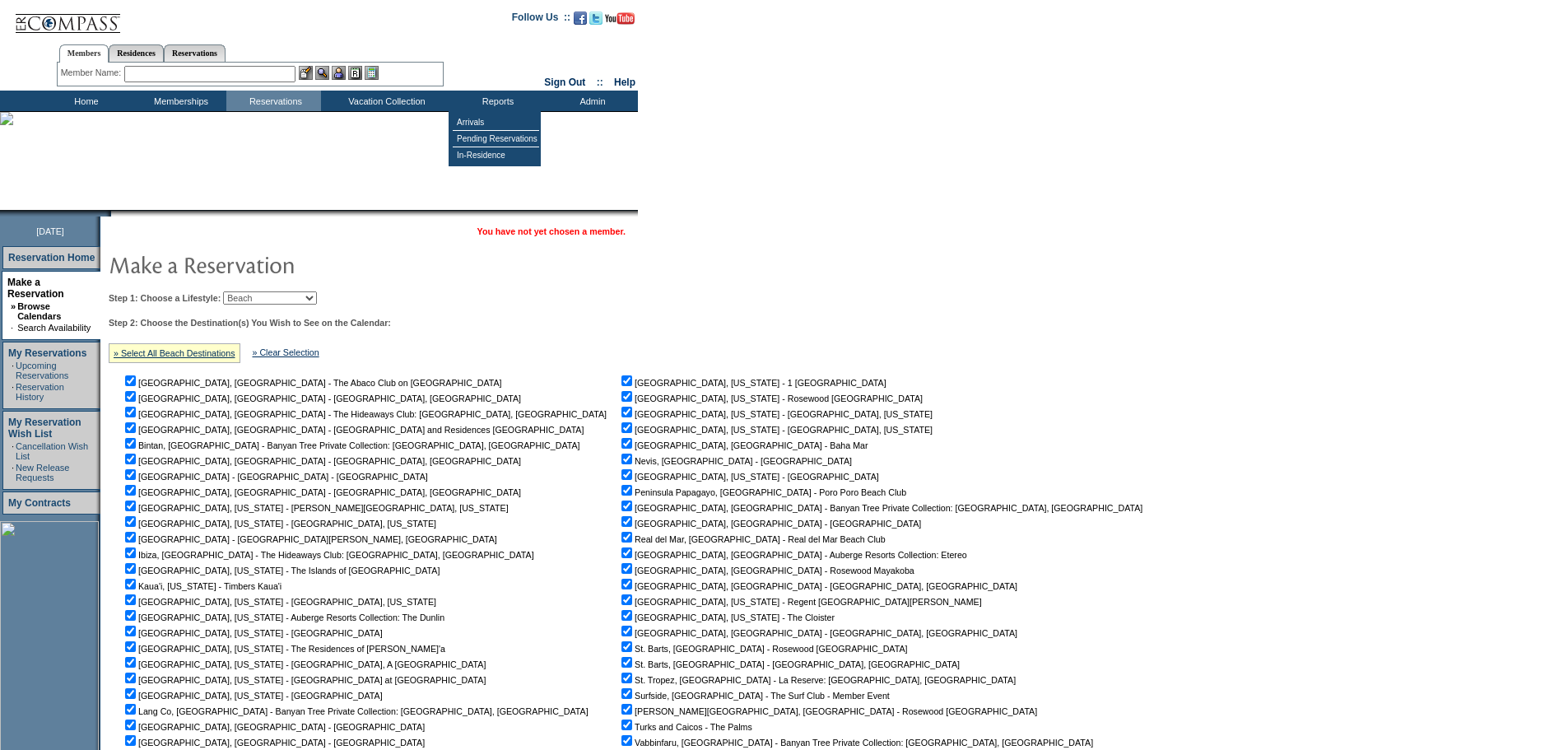
click at [317, 293] on select "Beach Leisure Metropolitan Mountain OIAL for Adventure OIAL for Couples OIAL fo…" at bounding box center [270, 298] width 94 height 13
select select "Leisure"
click at [251, 292] on select "Beach Leisure Metropolitan Mountain OIAL for Adventure OIAL for Couples OIAL fo…" at bounding box center [270, 298] width 94 height 13
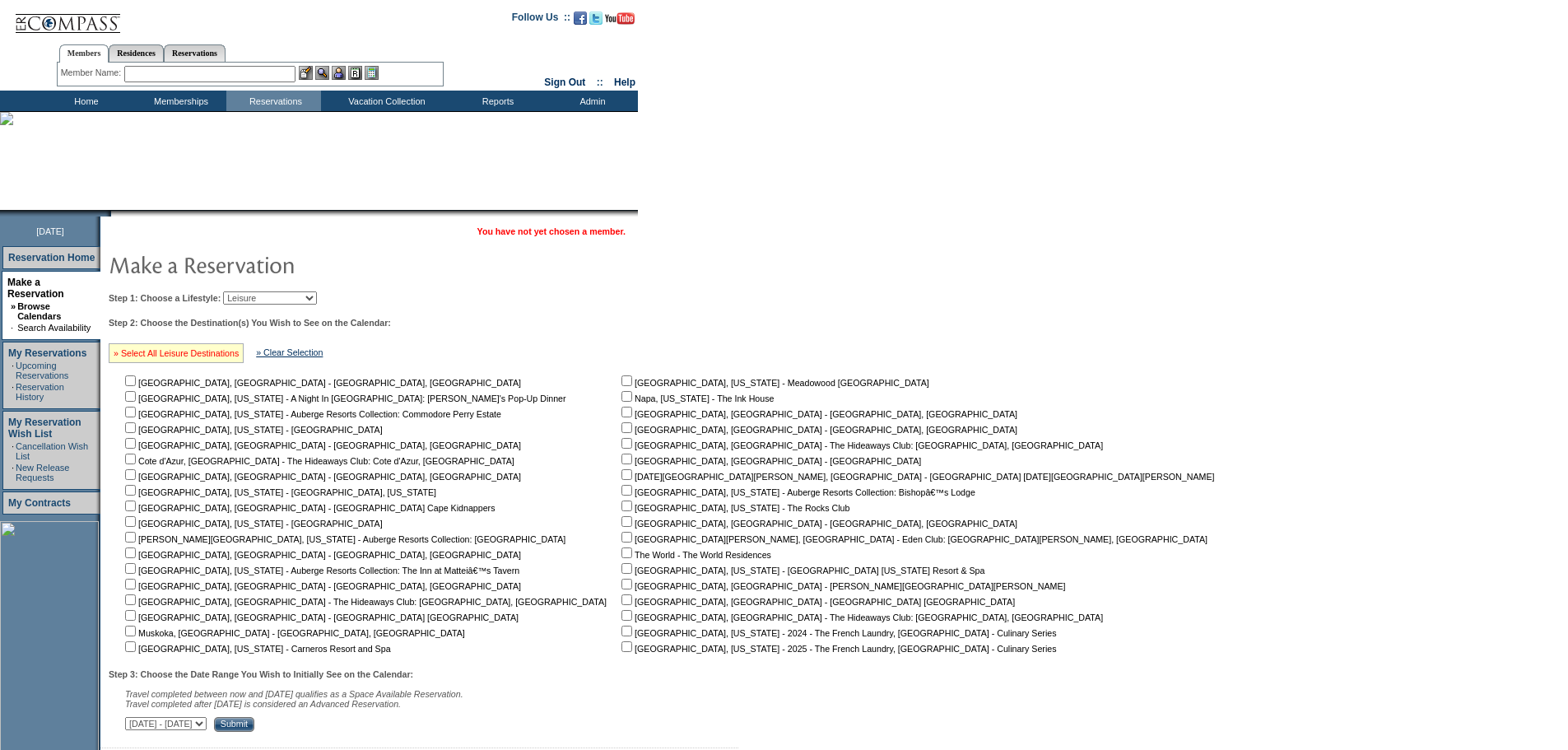
click at [238, 358] on link "» Select All Leisure Destinations" at bounding box center [177, 353] width 125 height 9
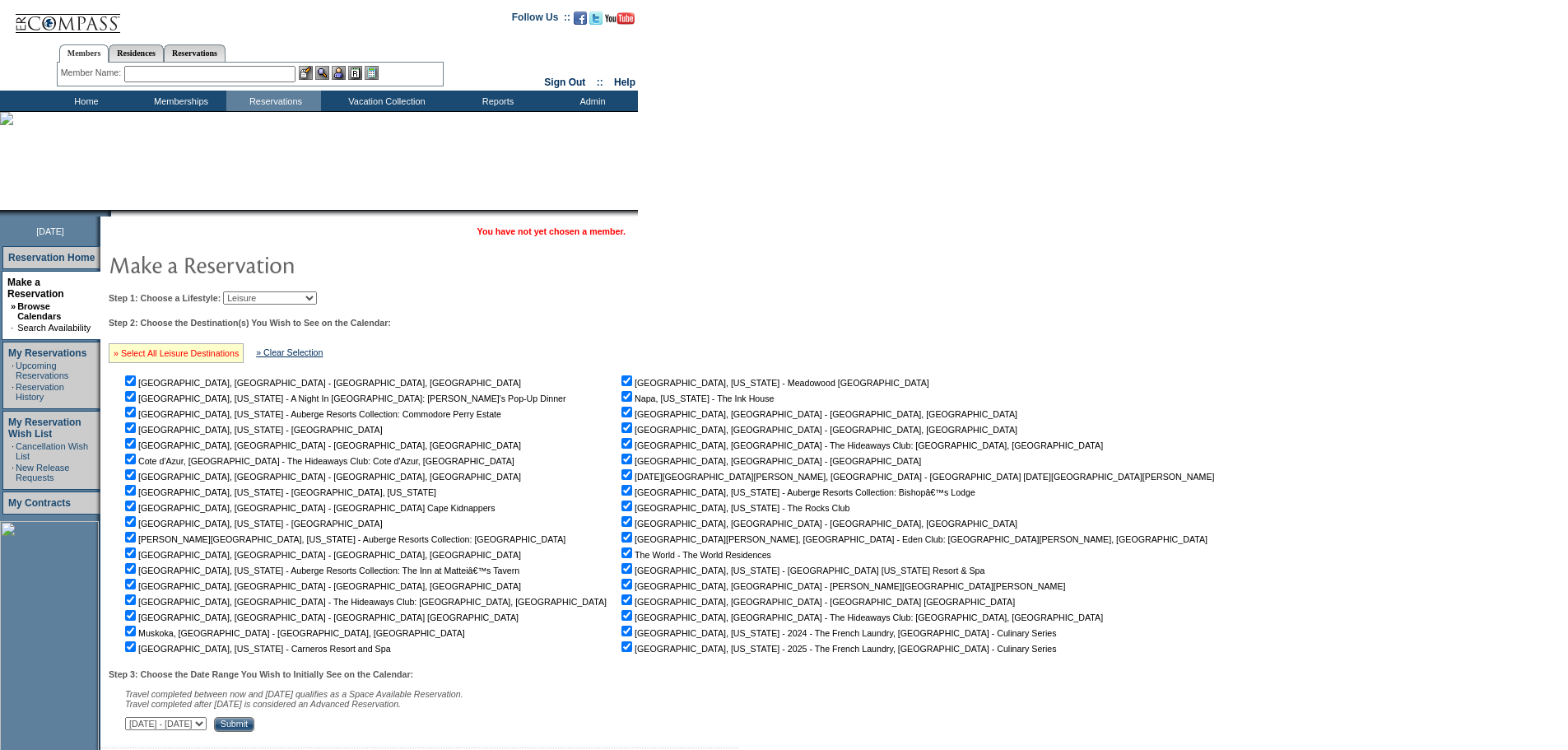
checkbox input "true"
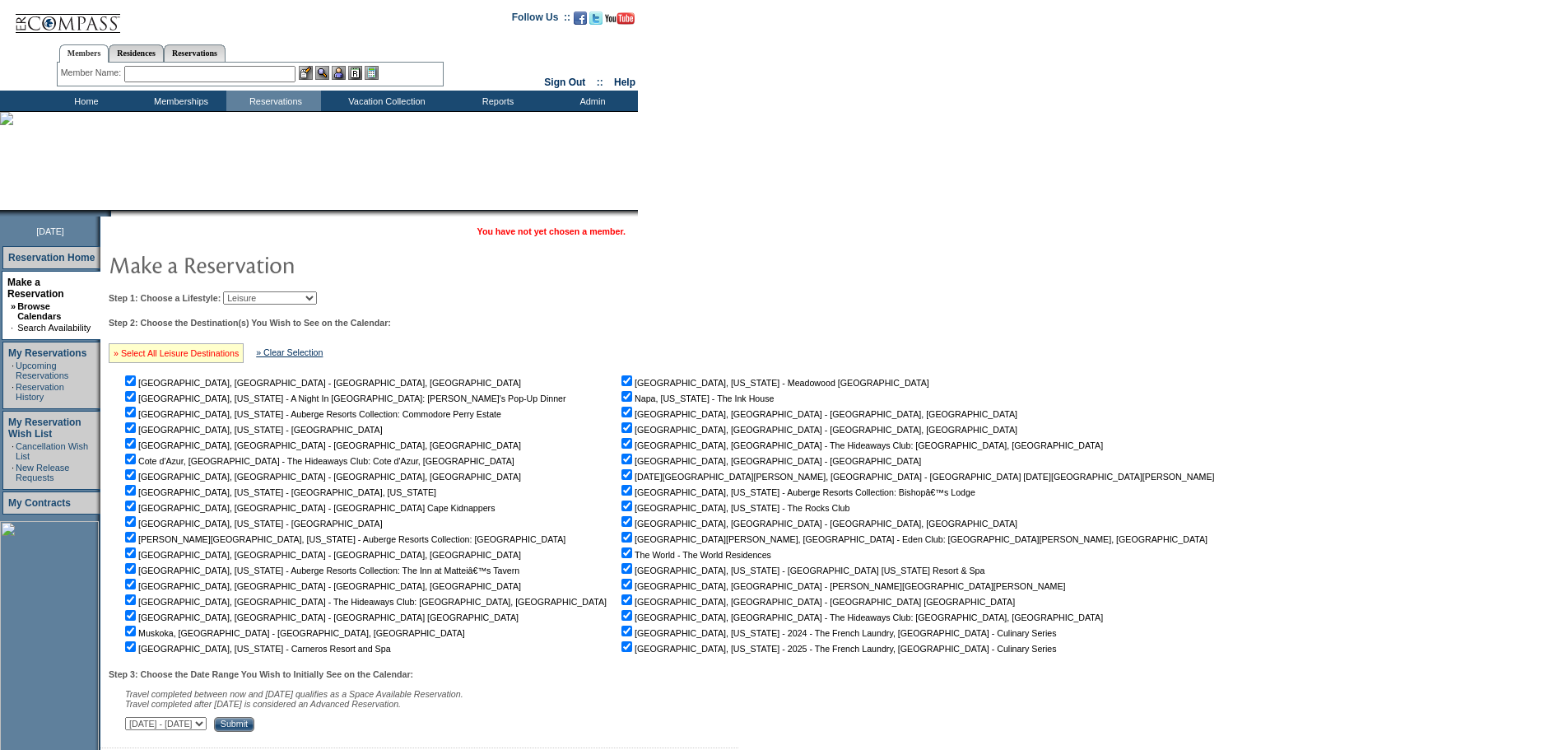
checkbox input "true"
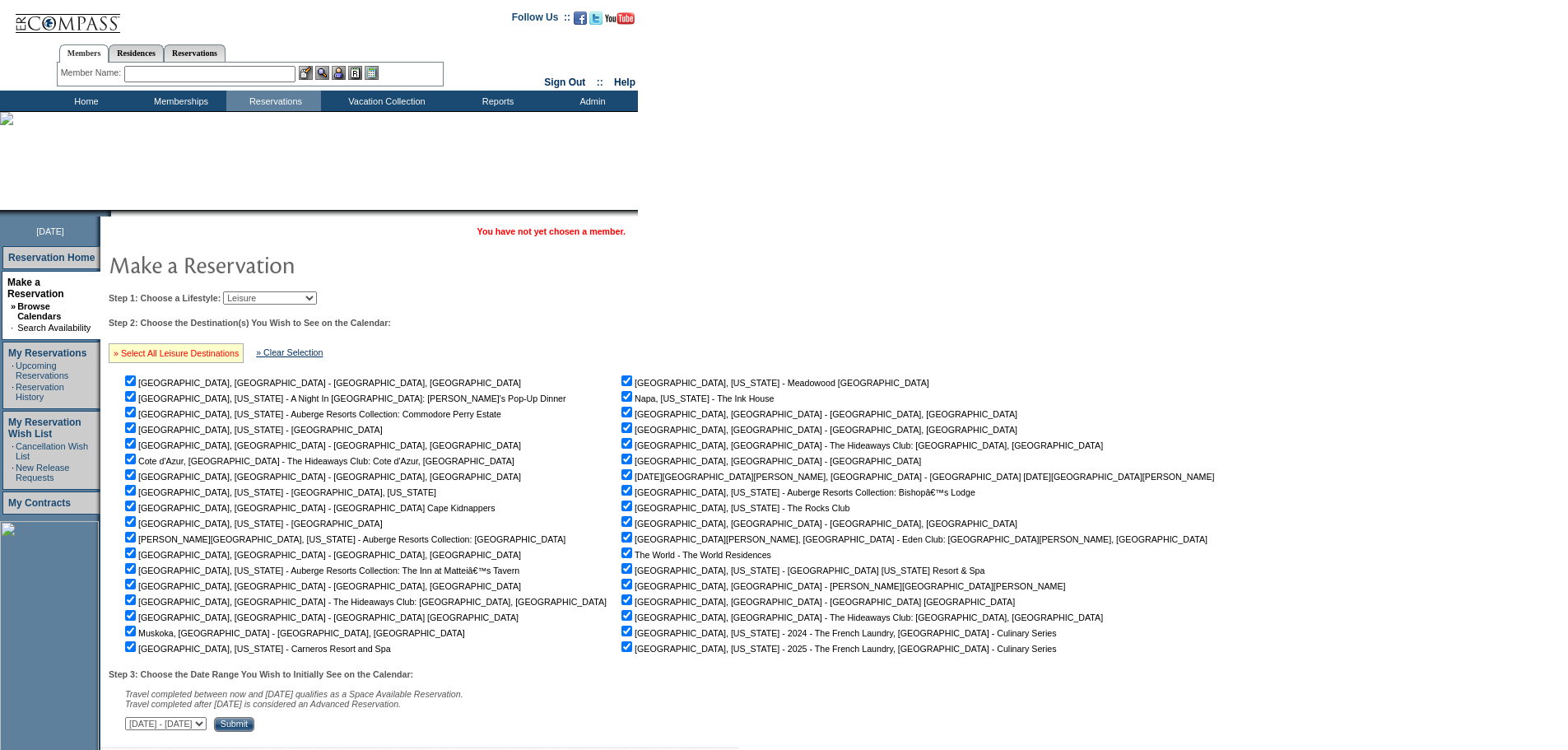
checkbox input "true"
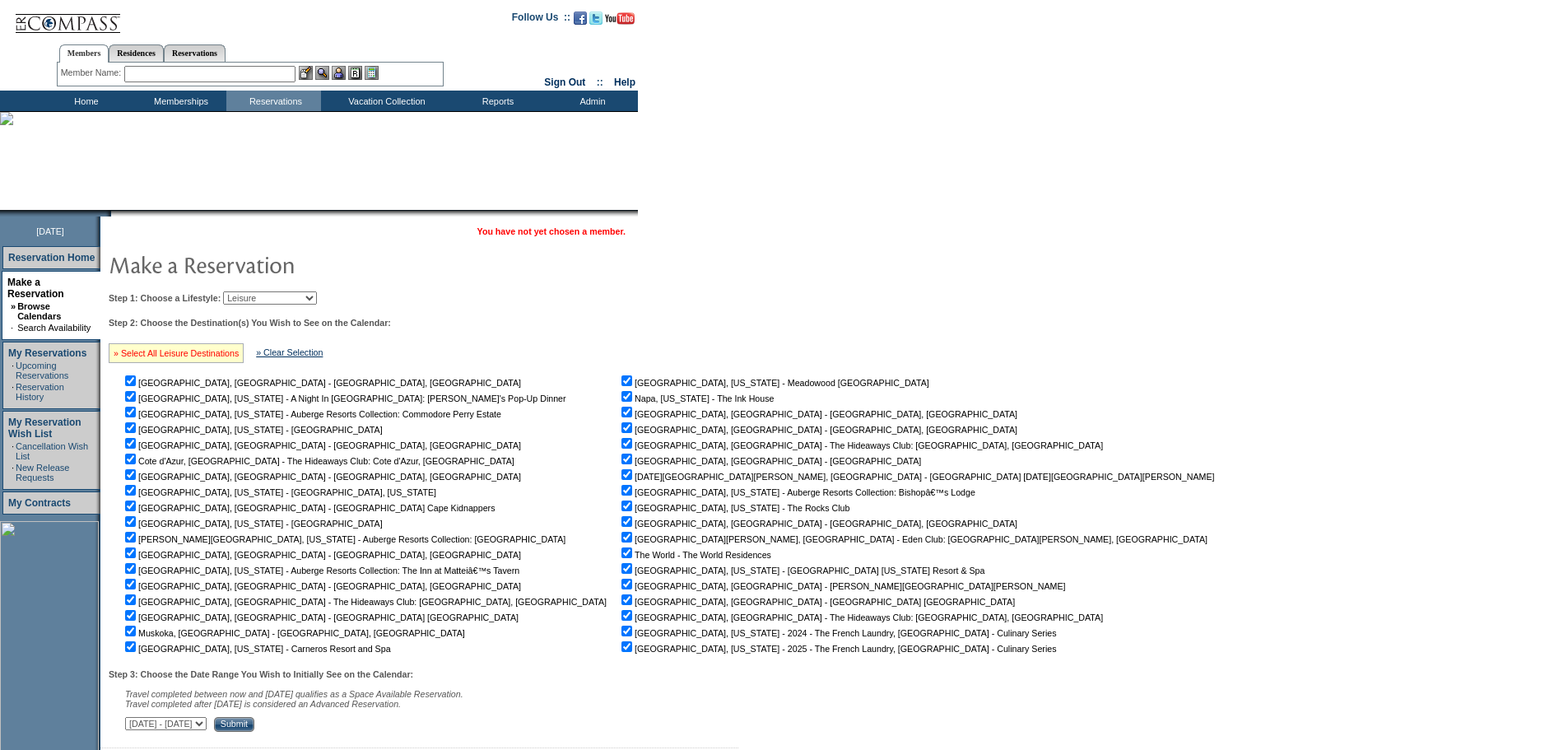
checkbox input "true"
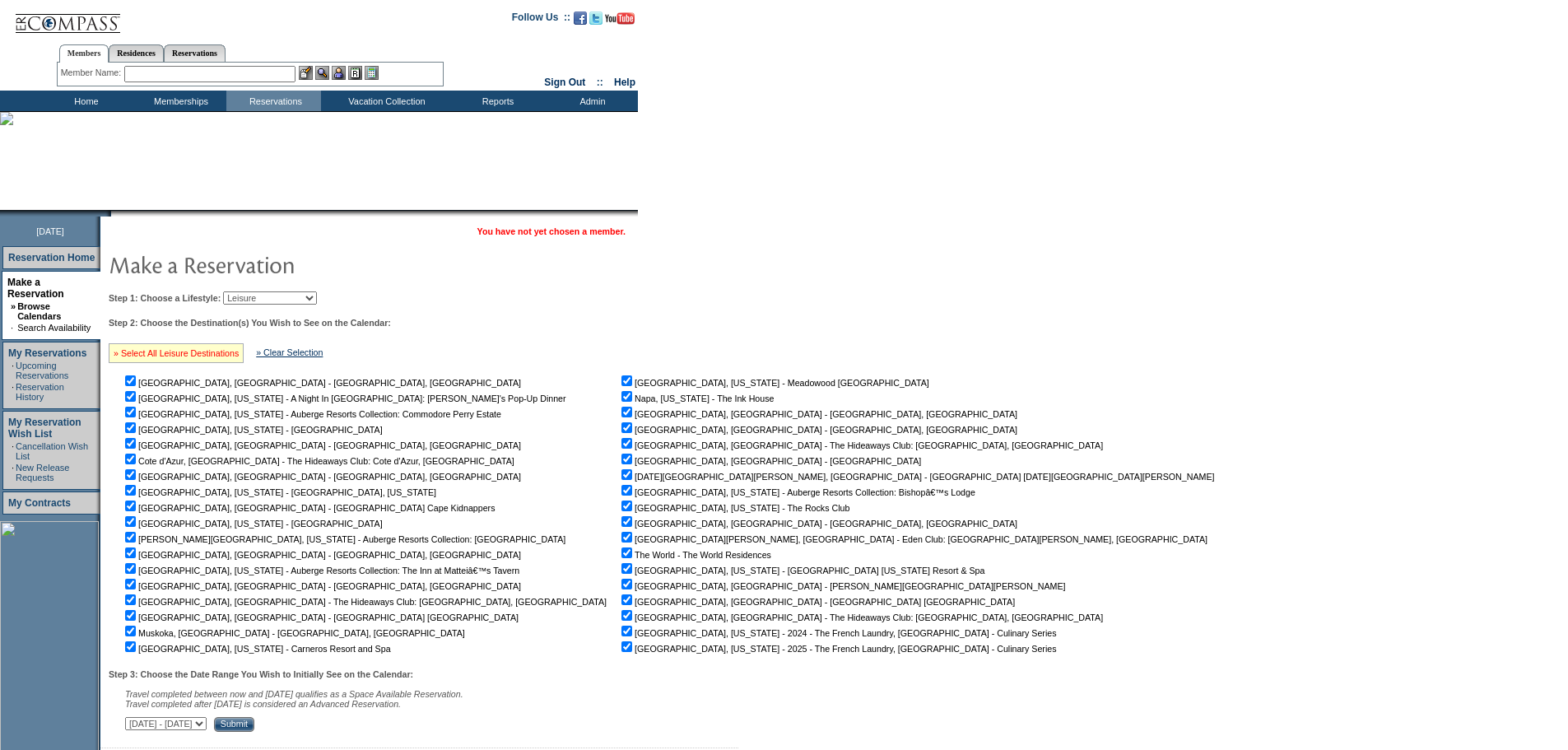
checkbox input "true"
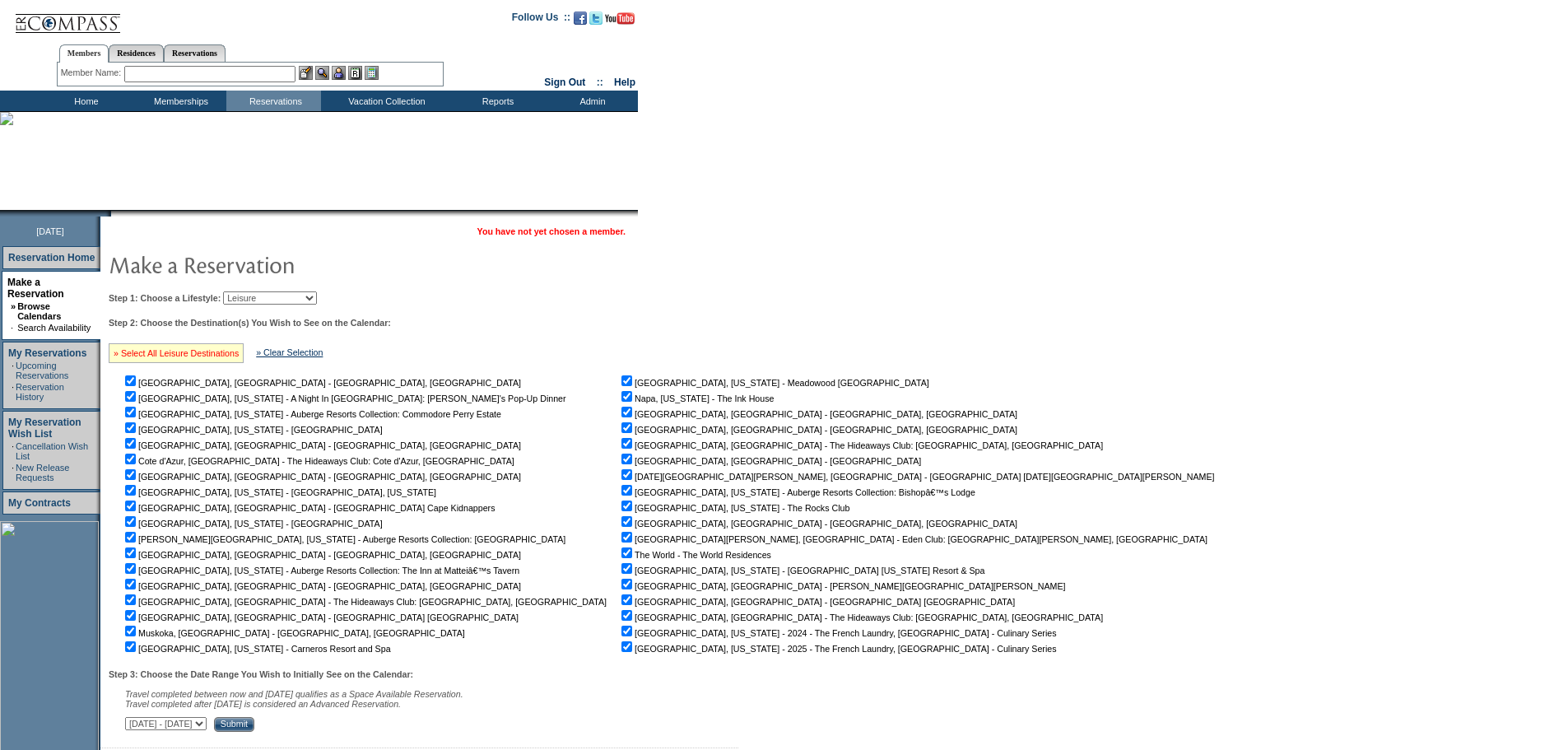
checkbox input "true"
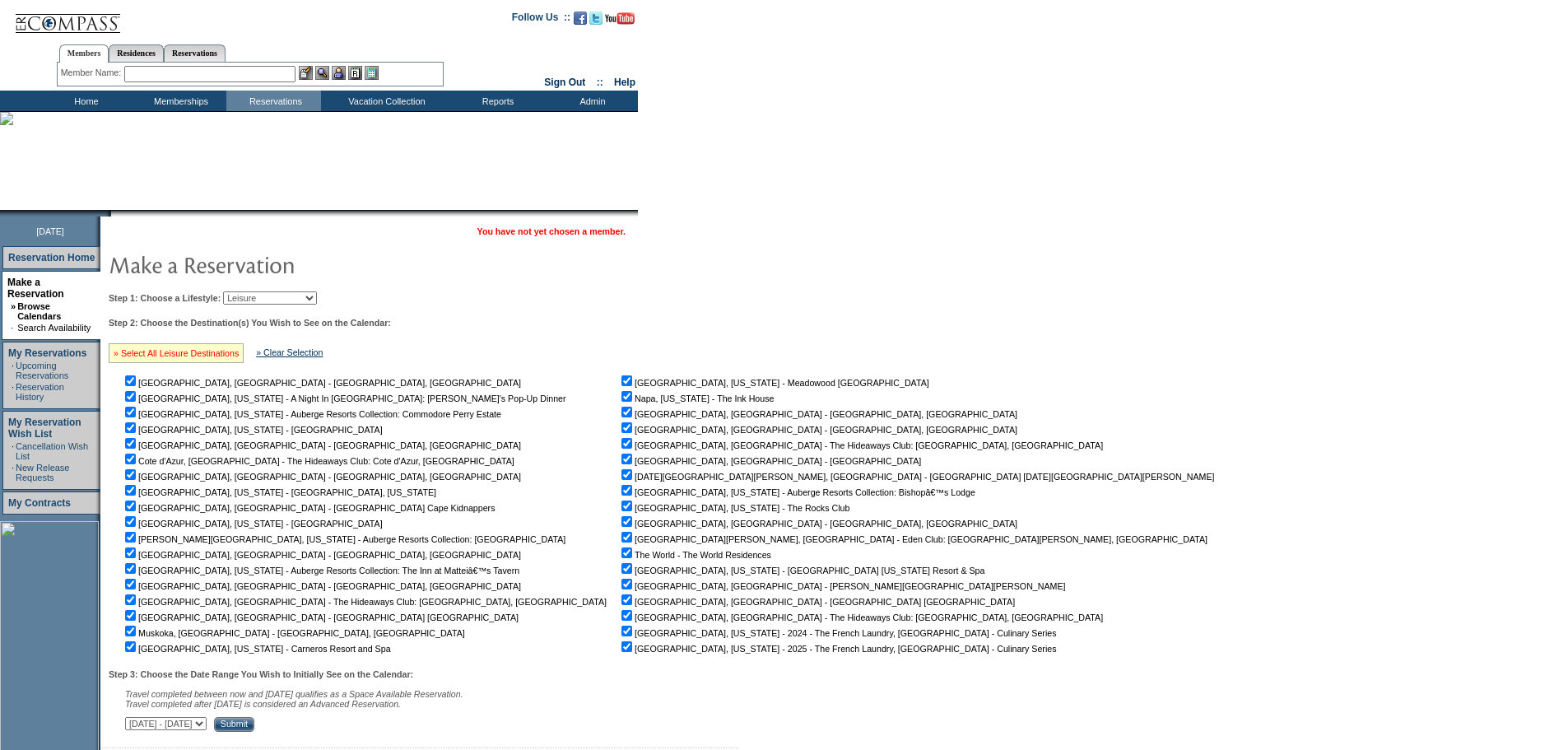
checkbox input "true"
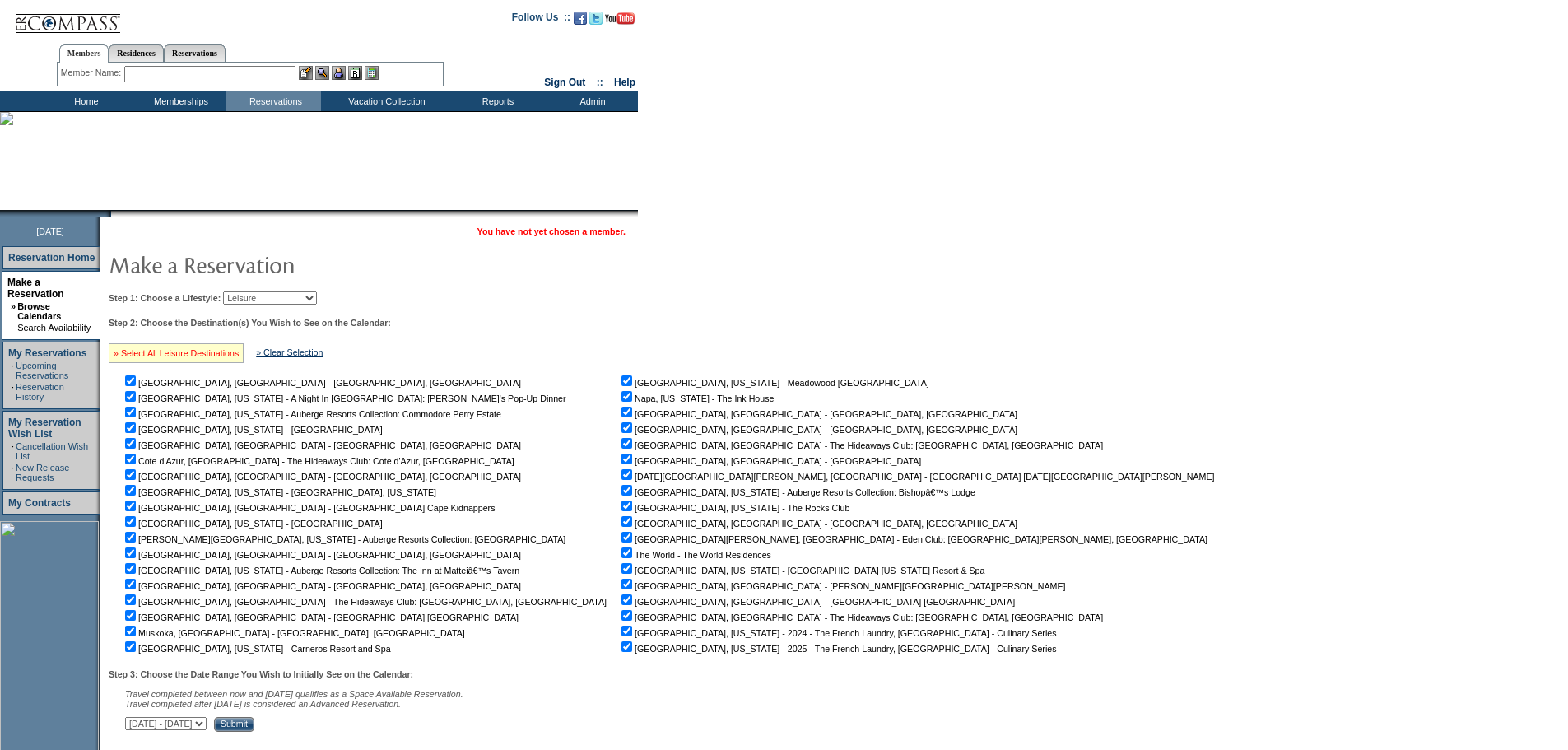
checkbox input "true"
click at [255, 729] on input "Submit" at bounding box center [234, 724] width 40 height 15
